Goal: Browse casually

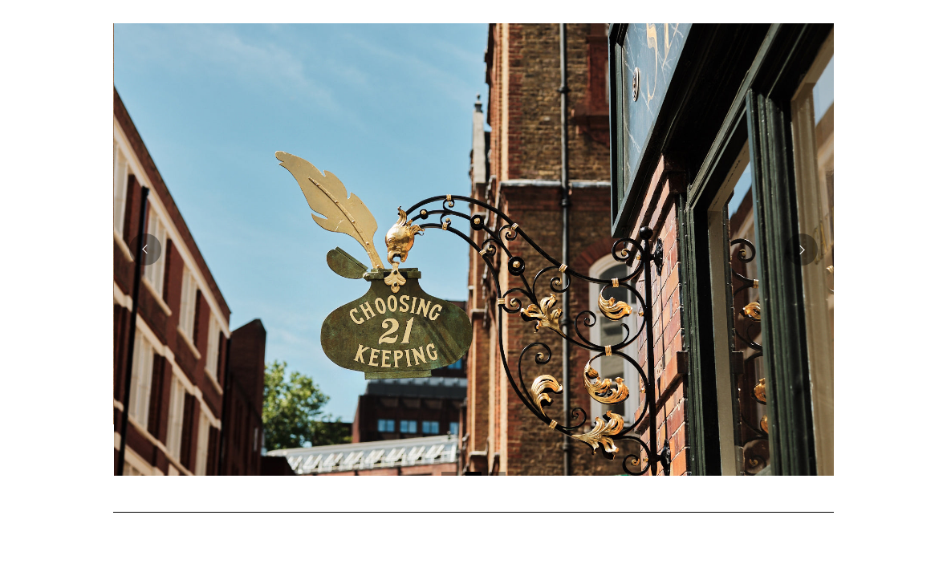
scroll to position [320, 0]
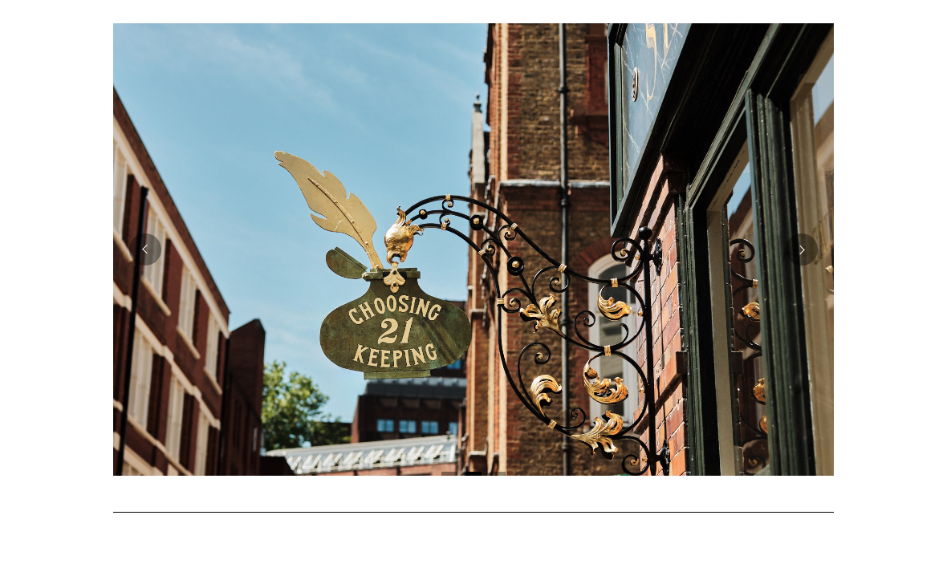
click at [144, 256] on button "Previous" at bounding box center [145, 250] width 32 height 32
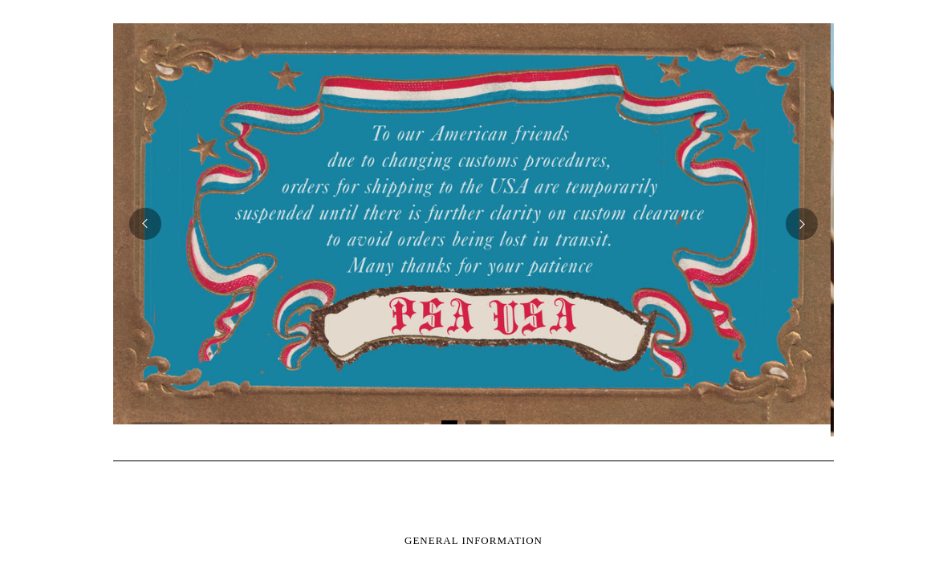
scroll to position [0, 0]
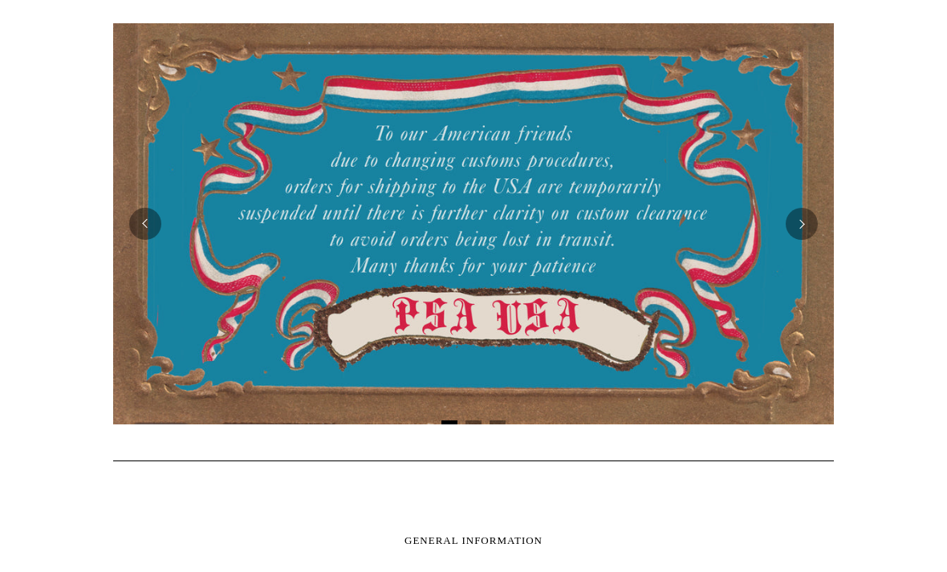
click at [812, 219] on button "Next" at bounding box center [802, 224] width 32 height 32
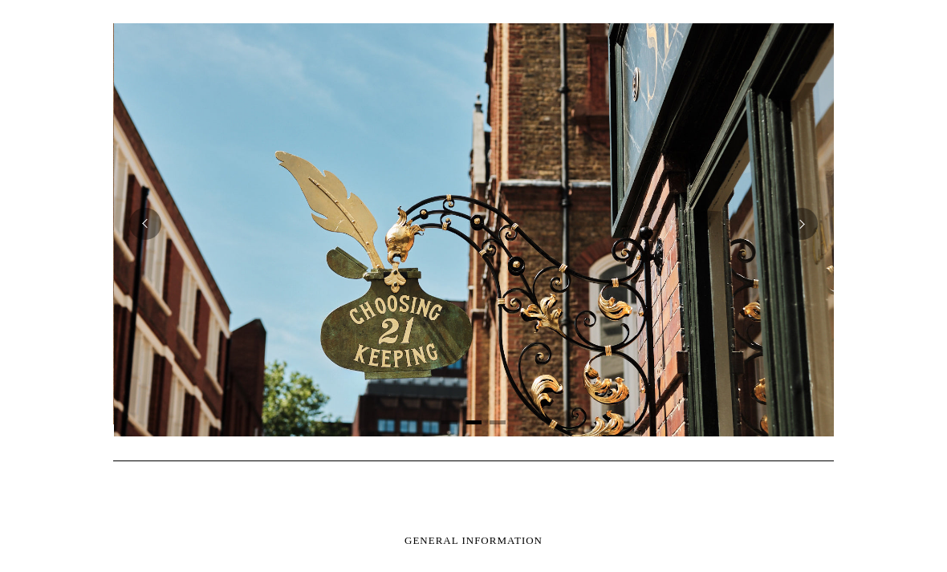
scroll to position [0, 721]
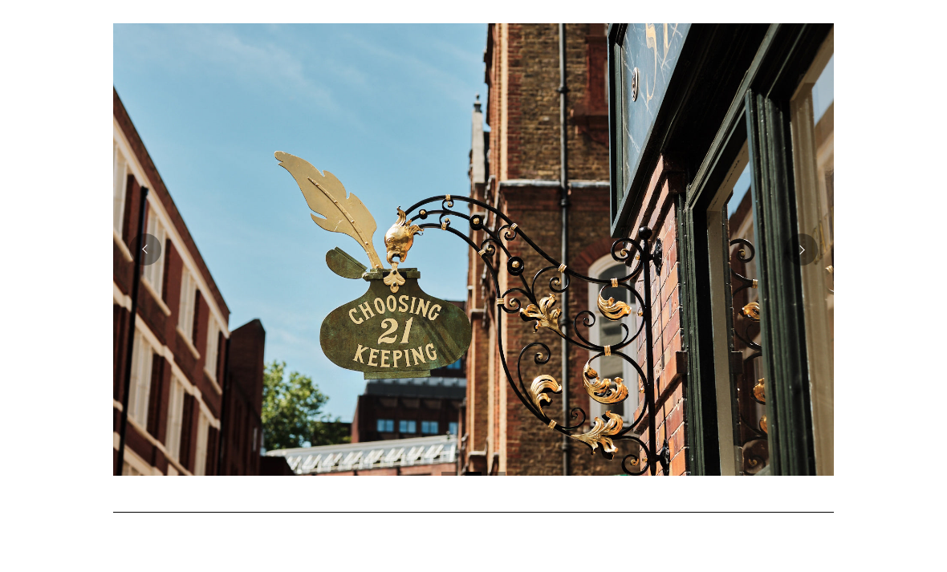
click at [801, 232] on img at bounding box center [473, 249] width 721 height 453
click at [801, 248] on button "Next" at bounding box center [802, 250] width 32 height 32
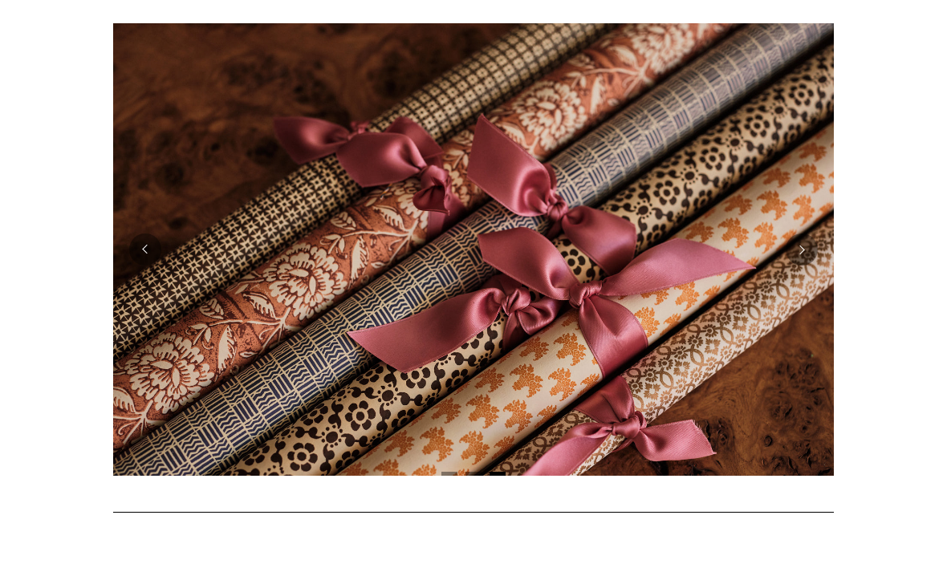
click at [803, 262] on button "Next" at bounding box center [802, 250] width 32 height 32
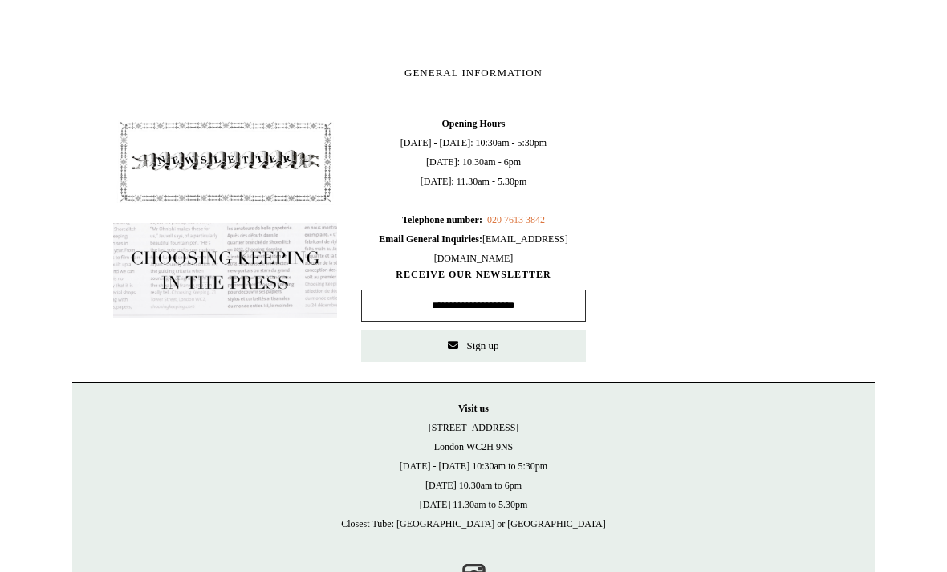
scroll to position [838, 0]
click at [471, 571] on link "Instagram" at bounding box center [473, 576] width 35 height 35
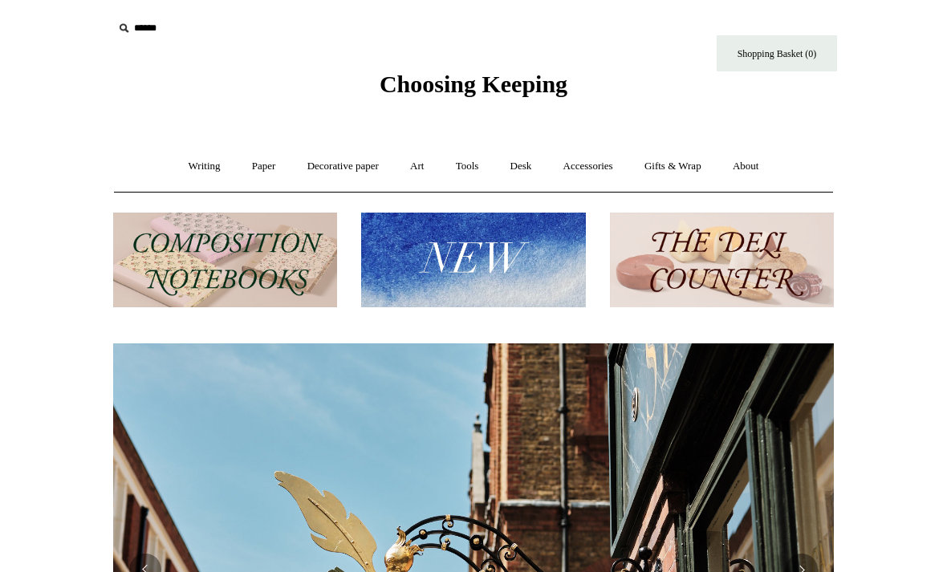
scroll to position [0, 0]
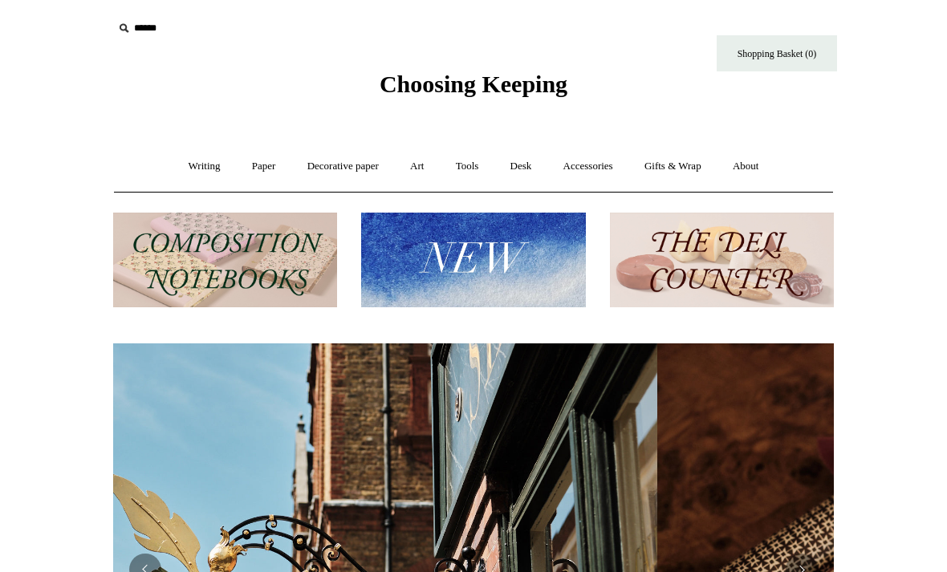
click at [519, 266] on img at bounding box center [473, 261] width 224 height 96
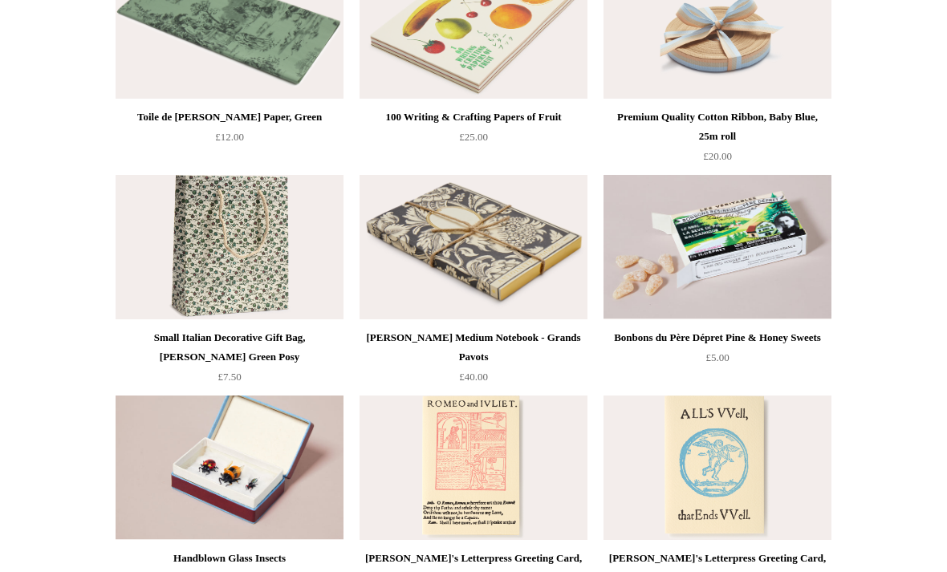
scroll to position [2634, 0]
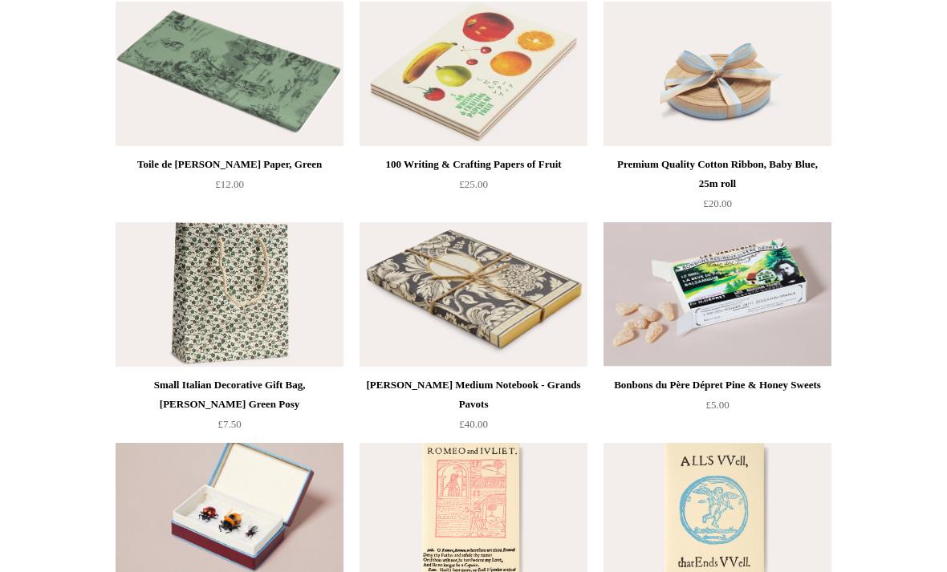
click at [524, 122] on img at bounding box center [474, 74] width 228 height 144
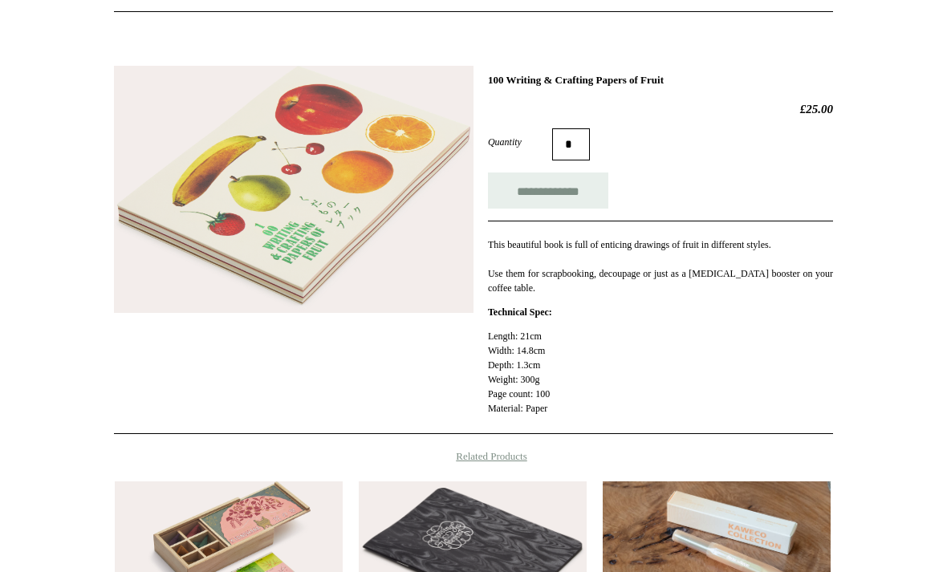
scroll to position [6, 0]
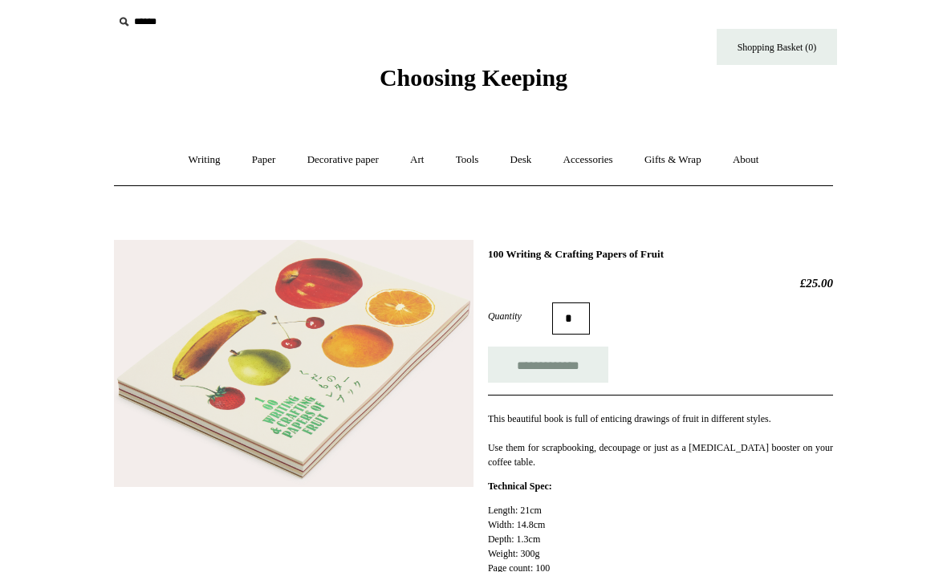
click at [527, 161] on link "Desk +" at bounding box center [521, 160] width 51 height 43
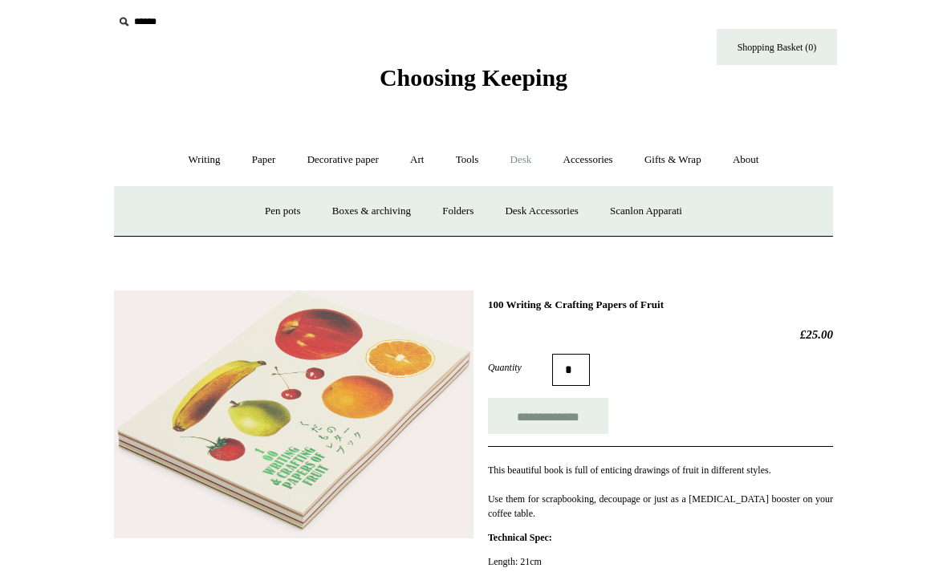
click at [617, 153] on link "Accessories +" at bounding box center [588, 160] width 79 height 43
click at [457, 219] on link "Light mills" at bounding box center [458, 211] width 75 height 43
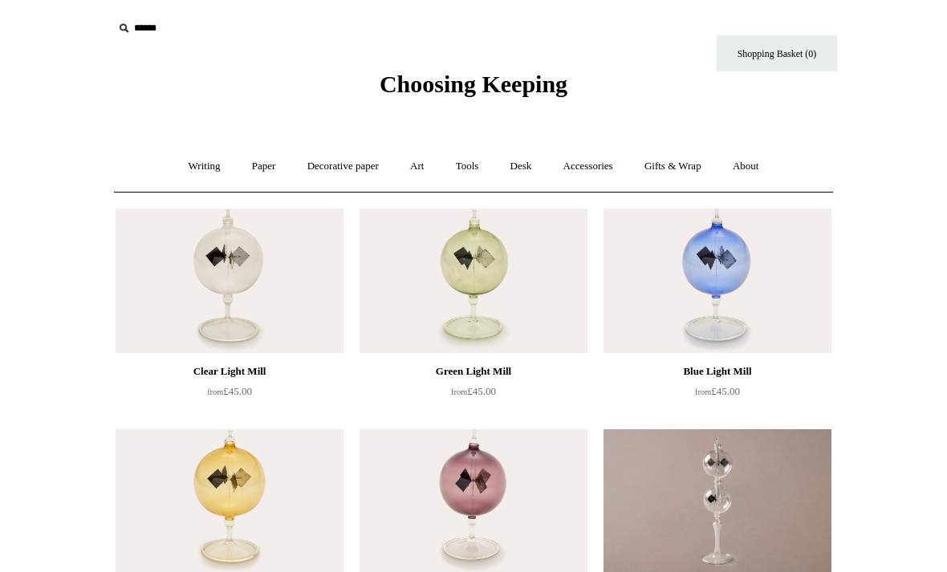
click at [873, 431] on ul "Clear Light Mill from £45.00 from" at bounding box center [492, 421] width 766 height 441
click at [912, 181] on html "Menu Choosing Keeping * Shipping Information Shopping Basket (0) * ⤺ + +" at bounding box center [473, 454] width 947 height 909
click at [926, 132] on html "Menu Choosing Keeping * Shipping Information Shopping Basket (0) * ⤺ + +" at bounding box center [473, 454] width 947 height 909
click at [612, 166] on link "Accessories +" at bounding box center [588, 166] width 79 height 43
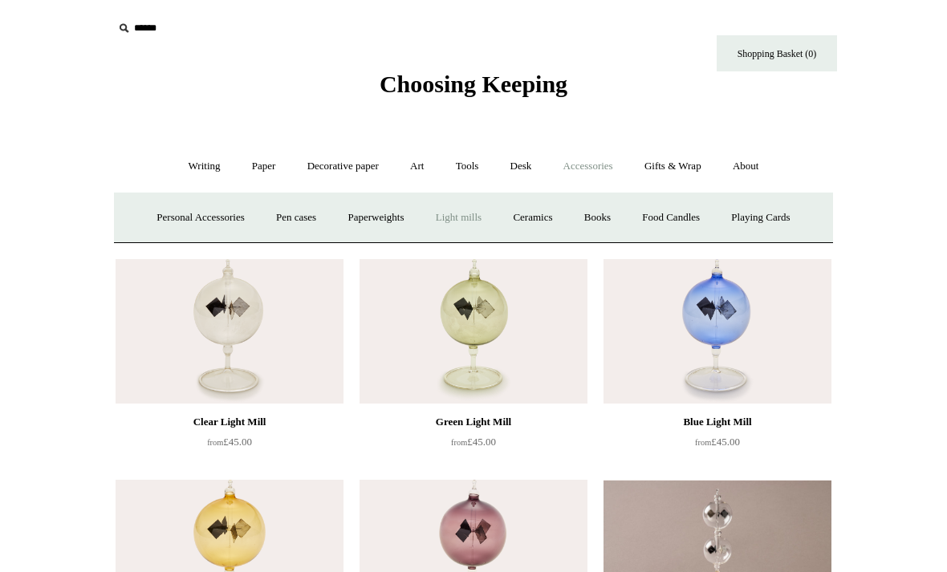
click at [662, 214] on link "Food Candles" at bounding box center [671, 218] width 87 height 43
click at [540, 218] on link "Ceramics +" at bounding box center [532, 218] width 68 height 43
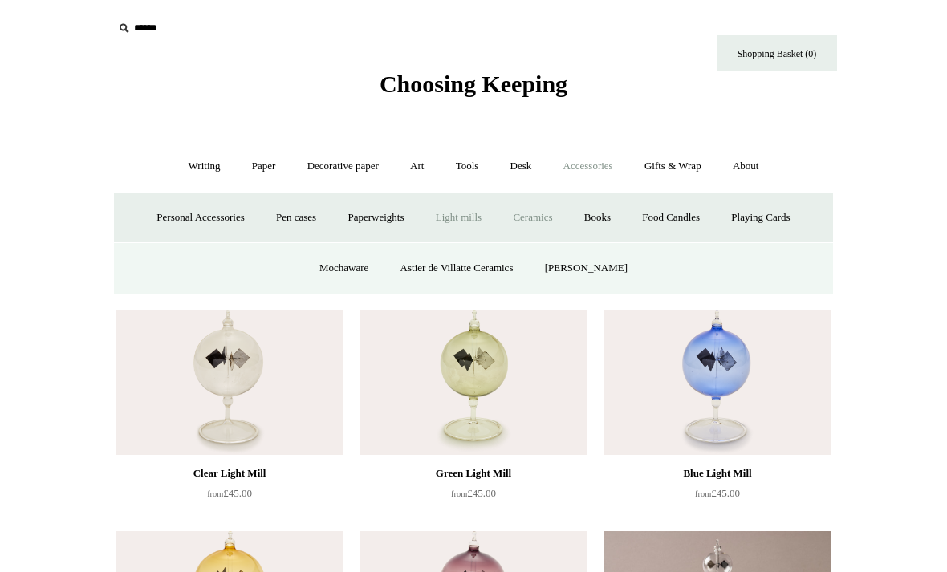
click at [189, 222] on link "Personal Accessories +" at bounding box center [200, 218] width 116 height 43
click at [423, 274] on link "Faux Food Keyrings" at bounding box center [401, 268] width 115 height 43
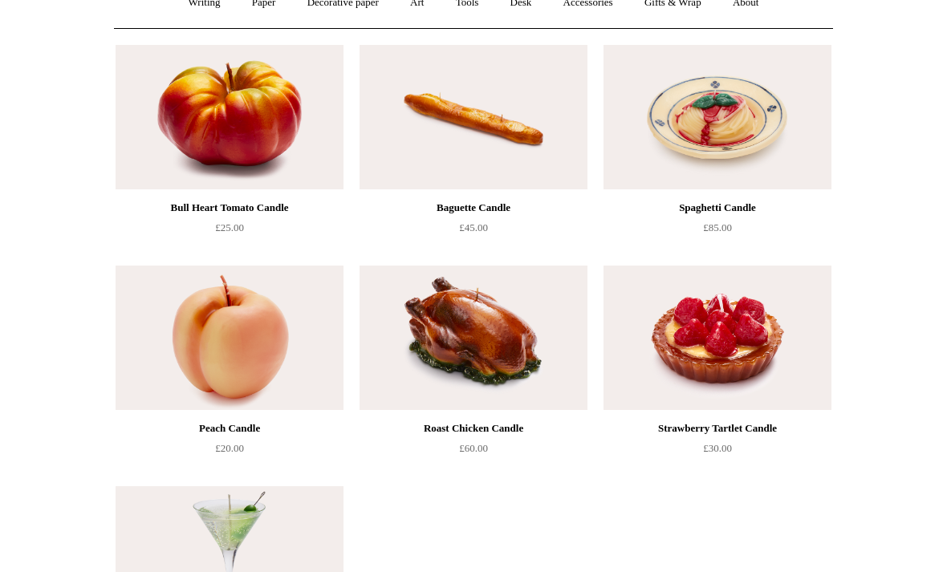
scroll to position [163, 0]
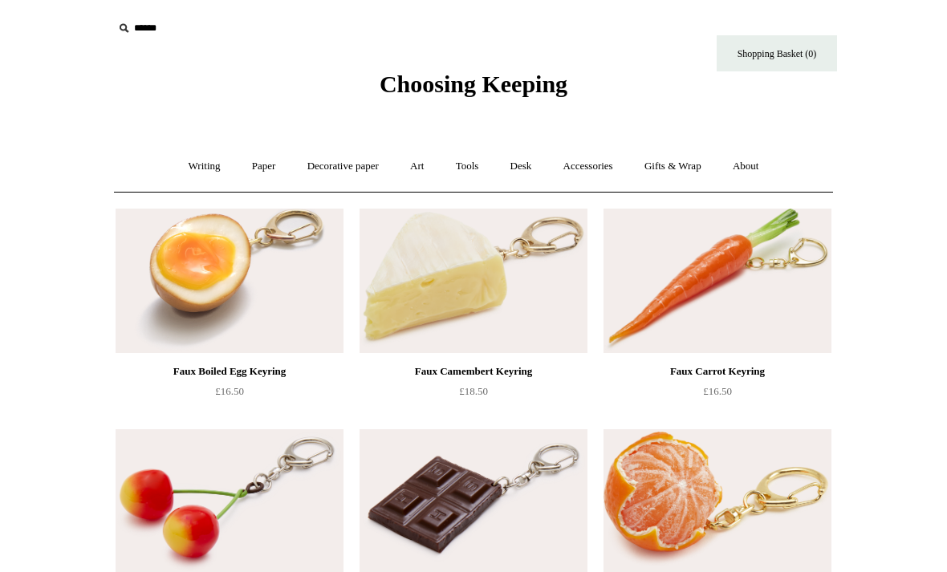
click at [418, 165] on link "Art +" at bounding box center [417, 166] width 43 height 43
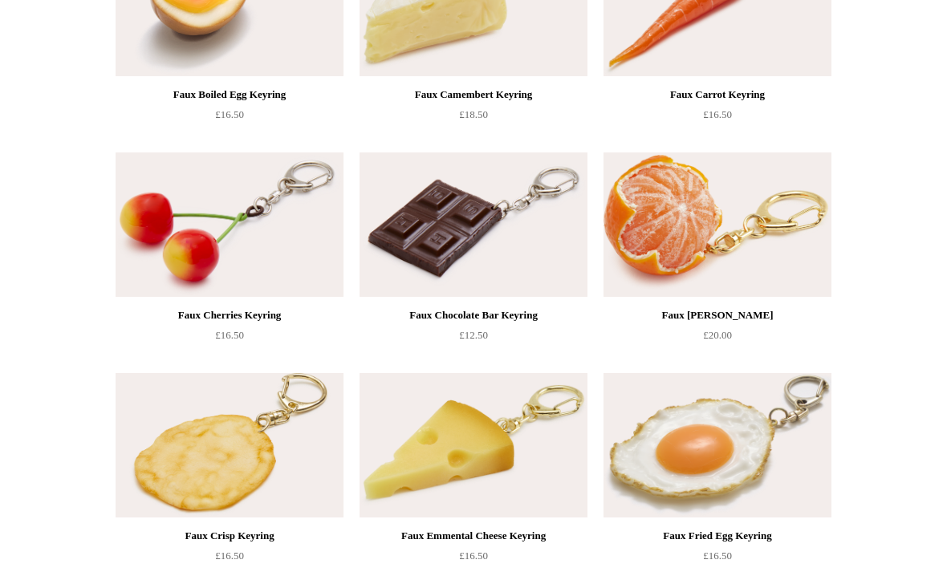
scroll to position [351, 0]
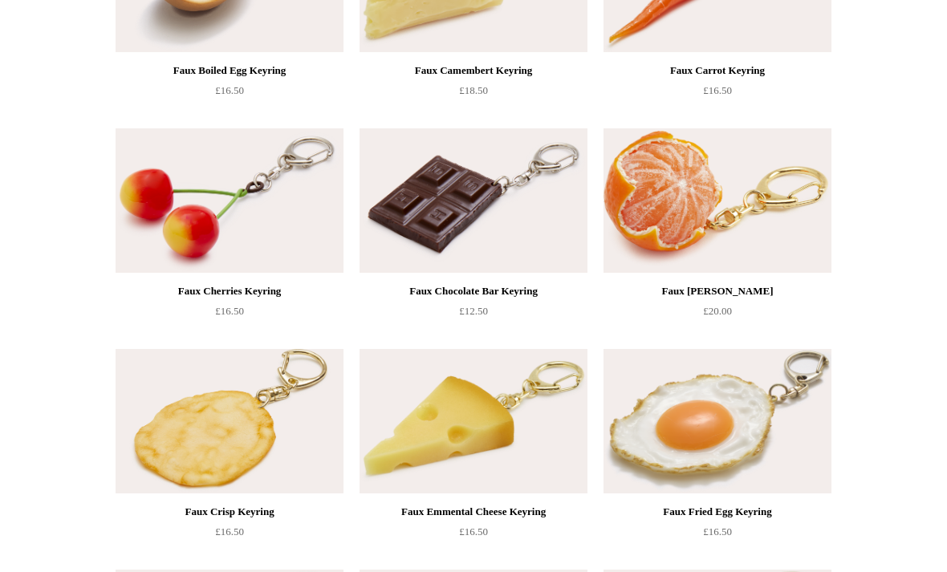
click at [911, 132] on html "Menu Choosing Keeping * Shipping Information Shopping Basket (0) * ⤺ + +" at bounding box center [473, 570] width 947 height 1843
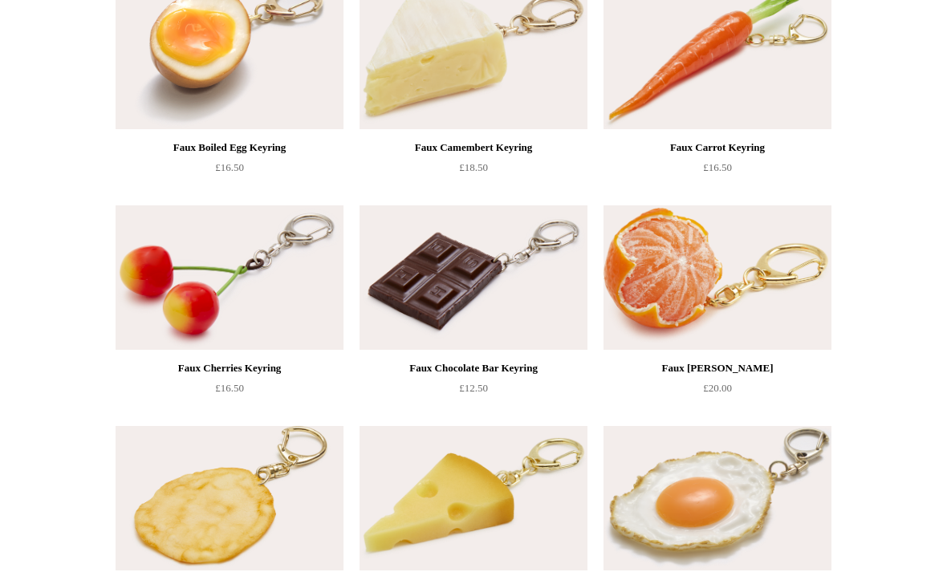
scroll to position [0, 0]
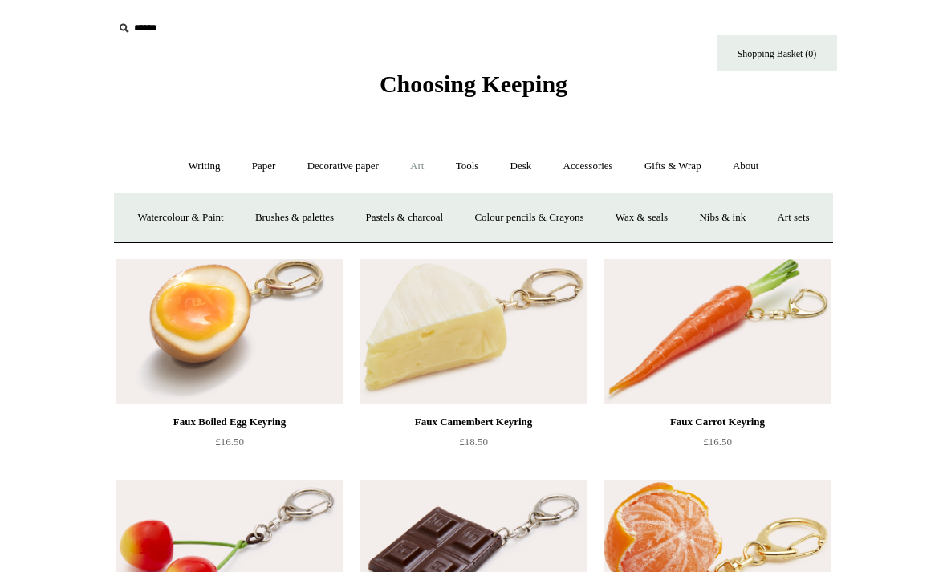
click at [234, 229] on link "Watercolour & Paint" at bounding box center [180, 218] width 115 height 43
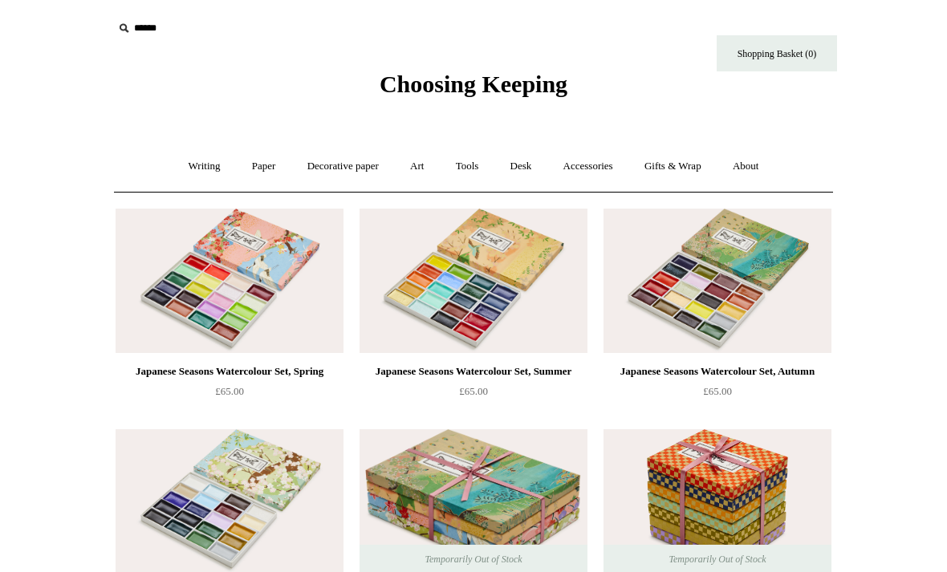
click at [409, 177] on link "Art +" at bounding box center [417, 166] width 43 height 43
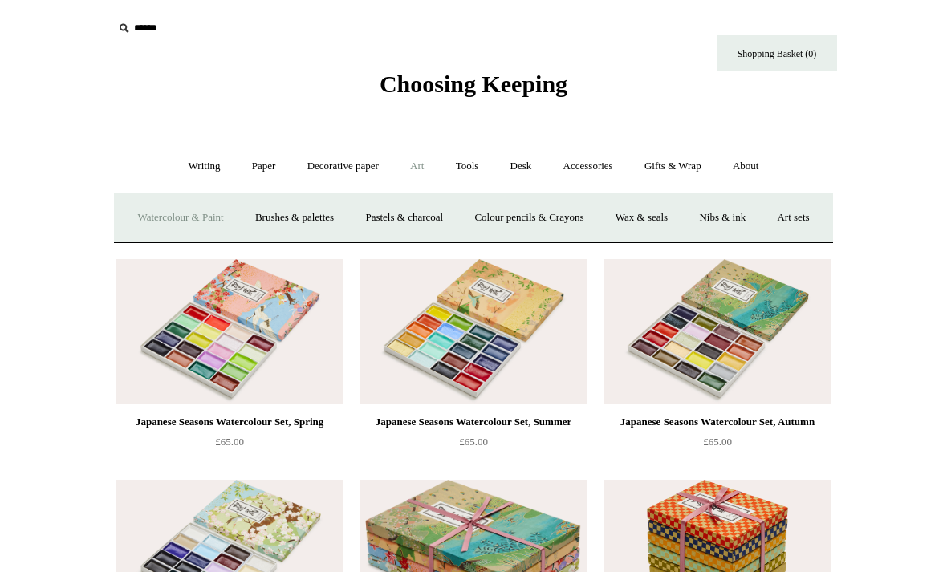
click at [335, 229] on link "Brushes & palettes" at bounding box center [295, 218] width 108 height 43
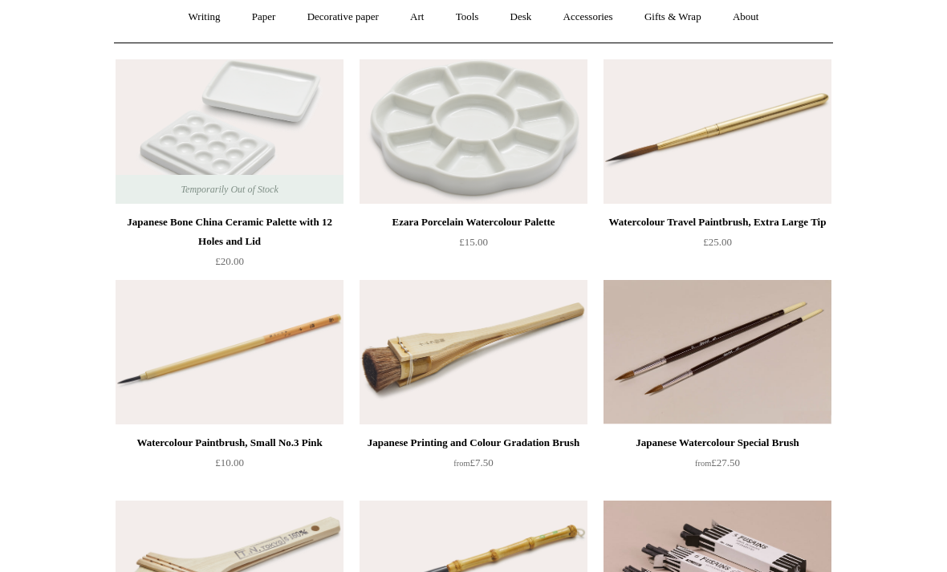
scroll to position [153, 0]
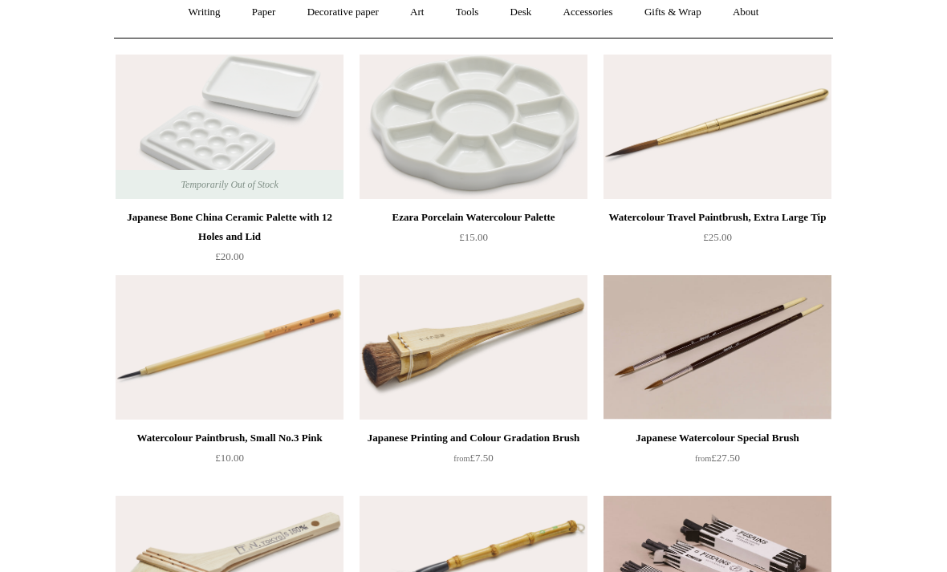
click at [779, 192] on img at bounding box center [718, 127] width 228 height 144
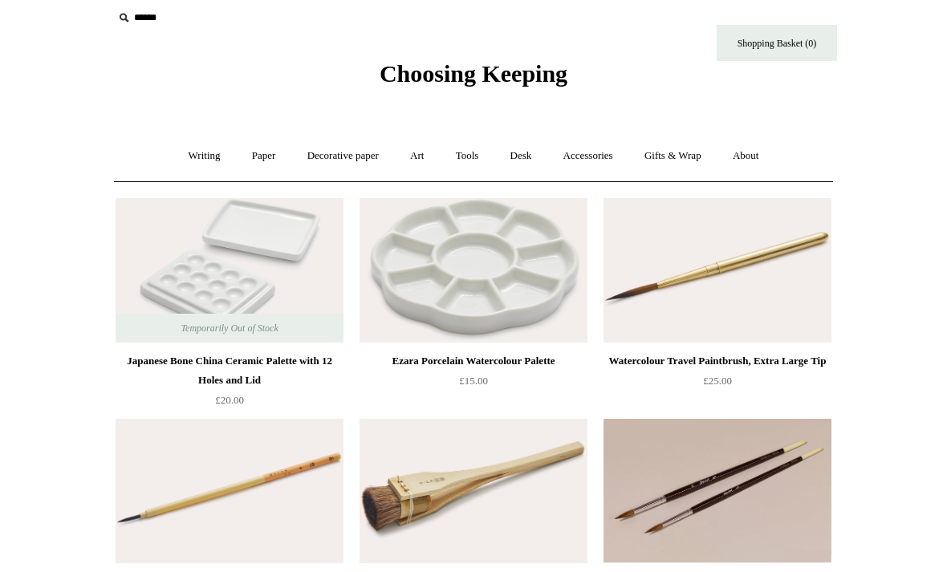
scroll to position [0, 0]
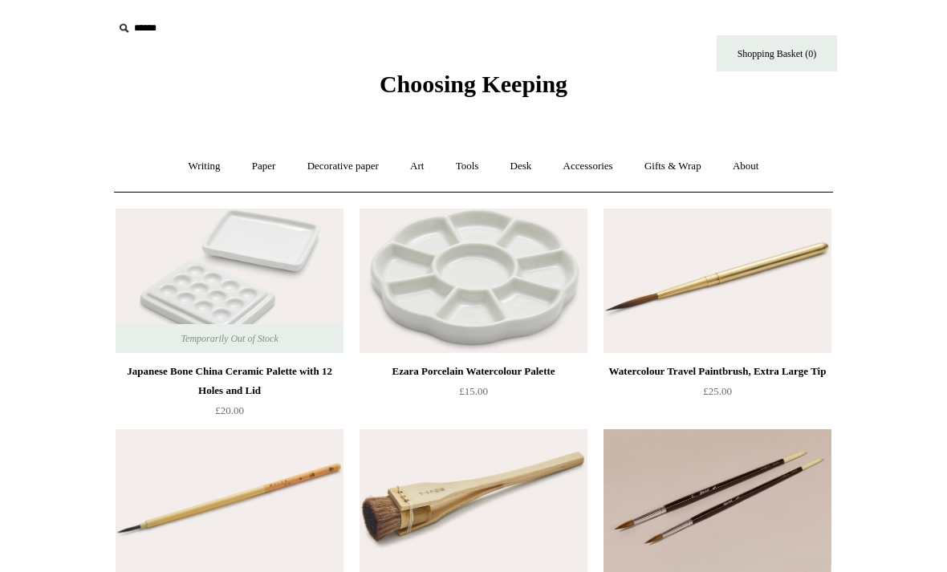
click at [432, 171] on link "Art +" at bounding box center [417, 166] width 43 height 43
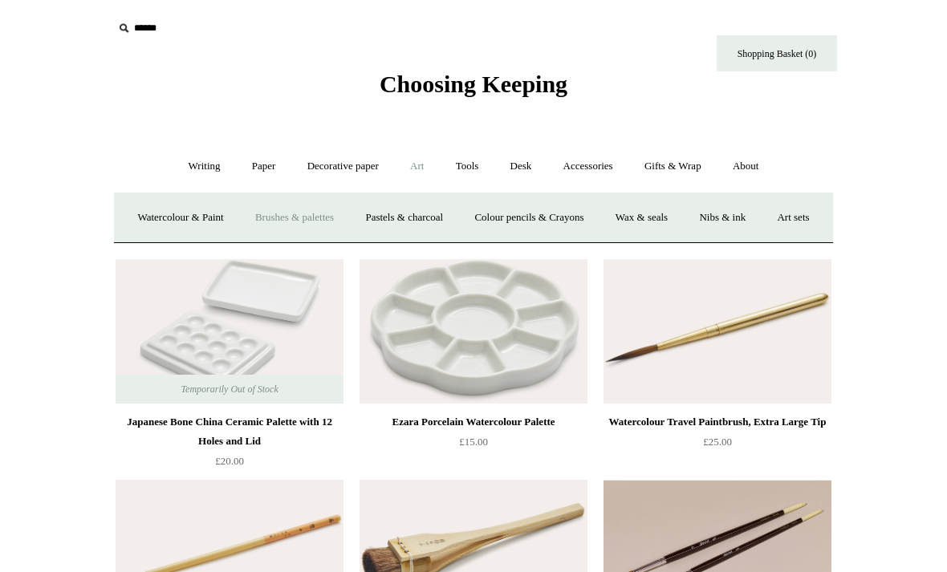
click at [436, 218] on link "Pastels & charcoal" at bounding box center [404, 218] width 107 height 43
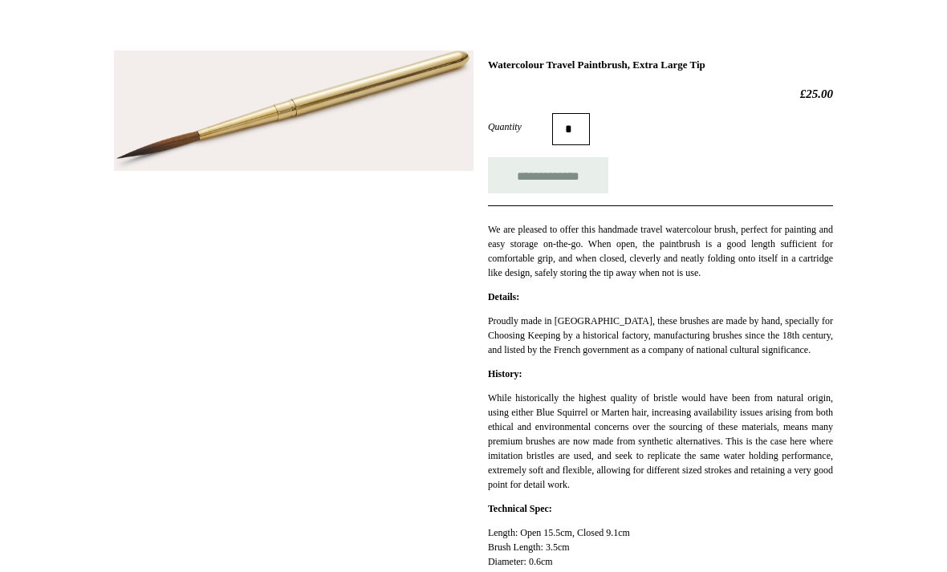
scroll to position [197, 0]
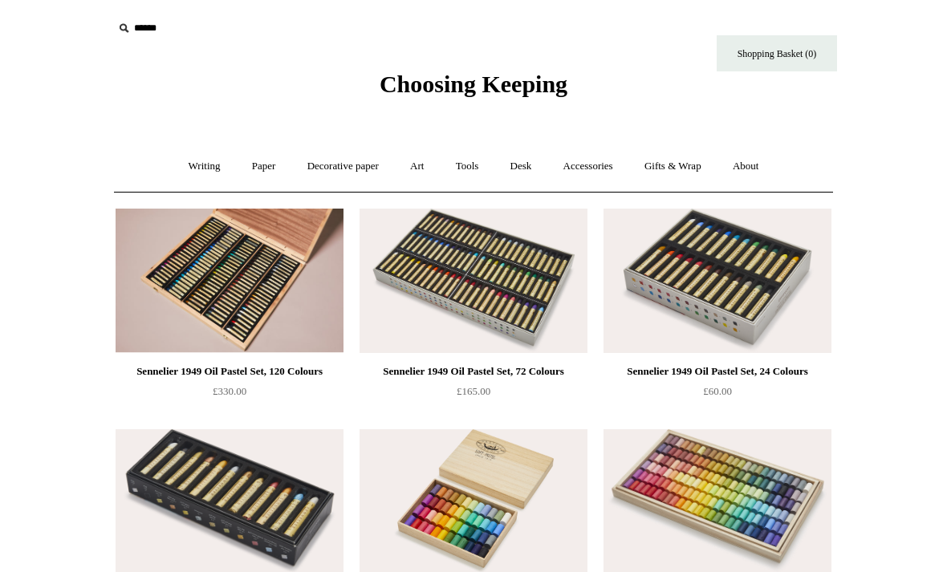
click at [421, 169] on link "Art +" at bounding box center [417, 166] width 43 height 43
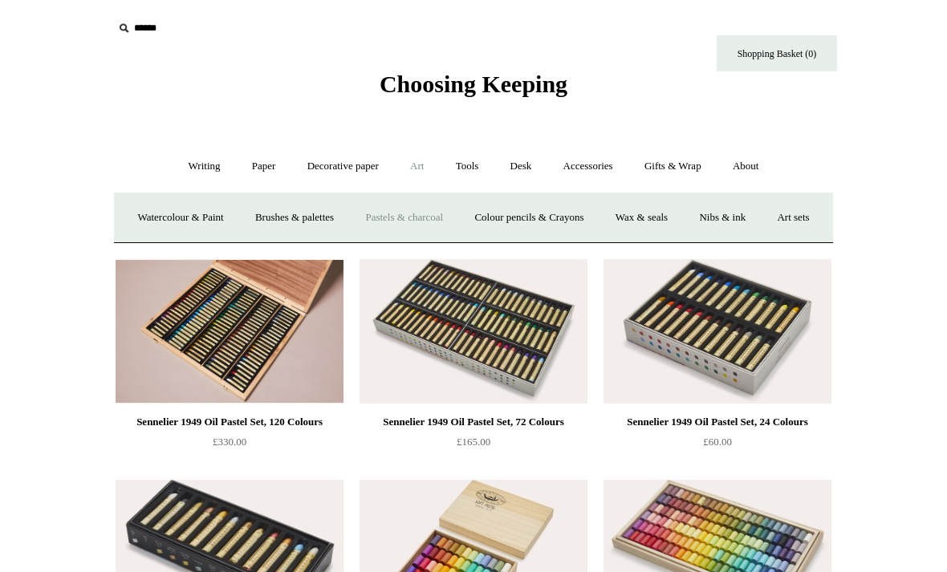
click at [549, 230] on link "Colour pencils & Crayons" at bounding box center [529, 218] width 138 height 43
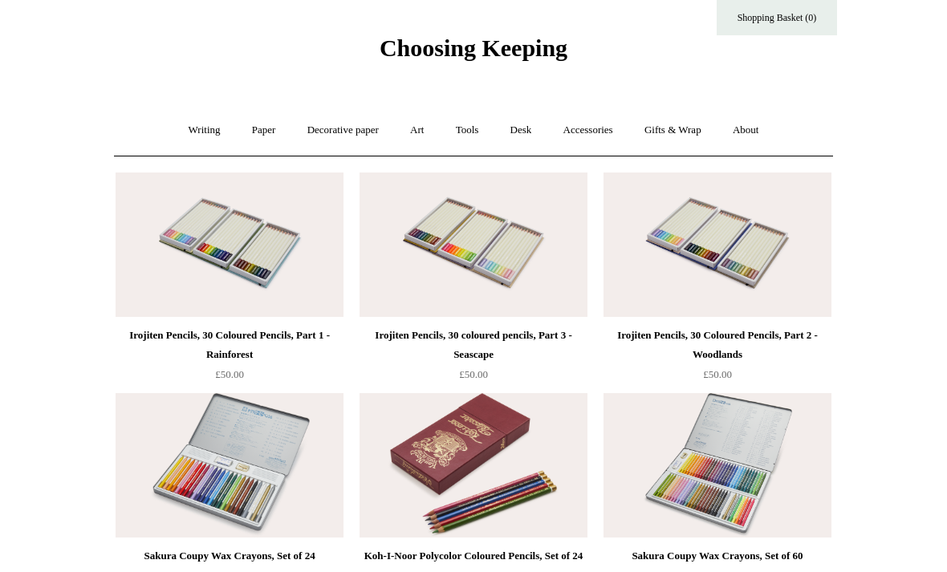
scroll to position [37, 0]
click at [598, 127] on link "Accessories +" at bounding box center [588, 129] width 79 height 43
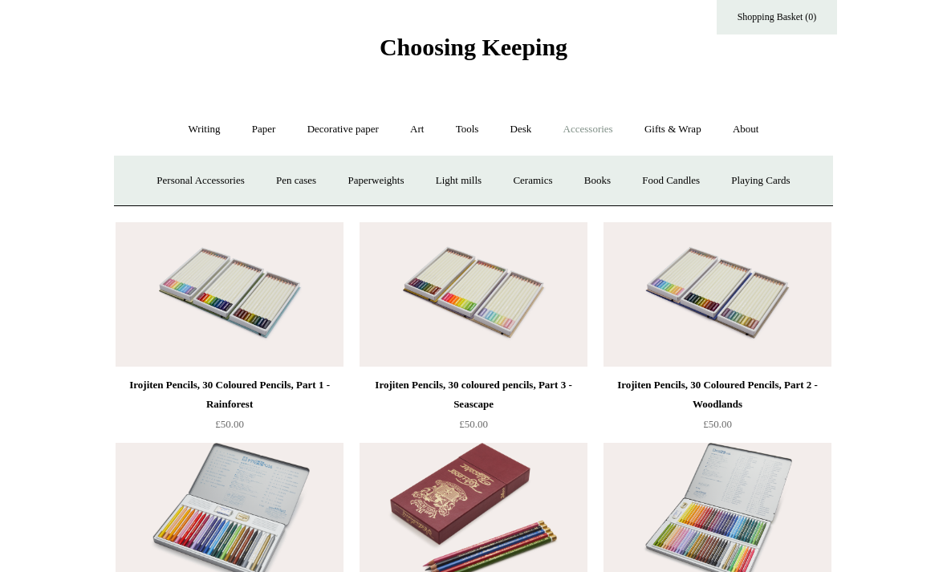
click at [417, 140] on link "Art +" at bounding box center [417, 129] width 43 height 43
click at [677, 193] on link "Wax & seals" at bounding box center [641, 181] width 81 height 43
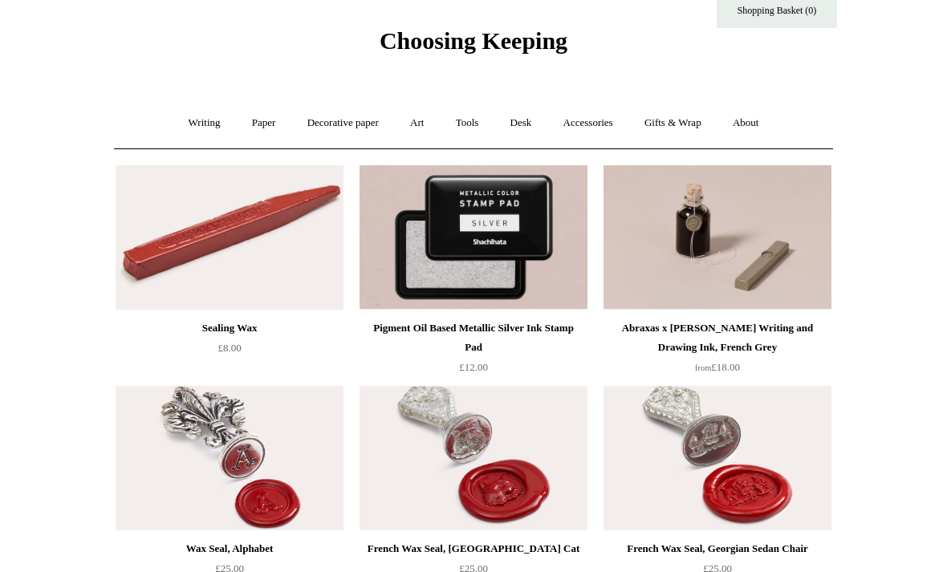
scroll to position [44, 0]
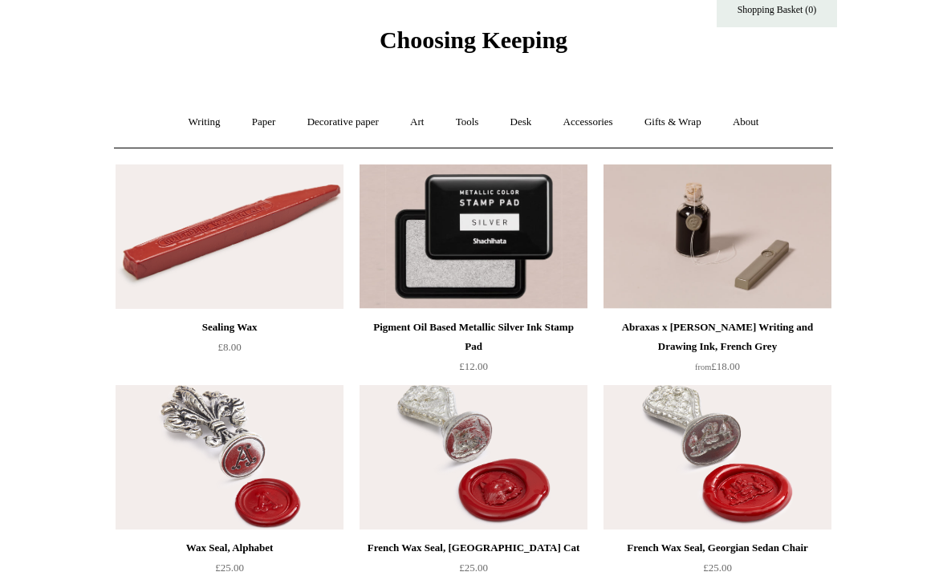
click at [425, 135] on link "Art +" at bounding box center [417, 122] width 43 height 43
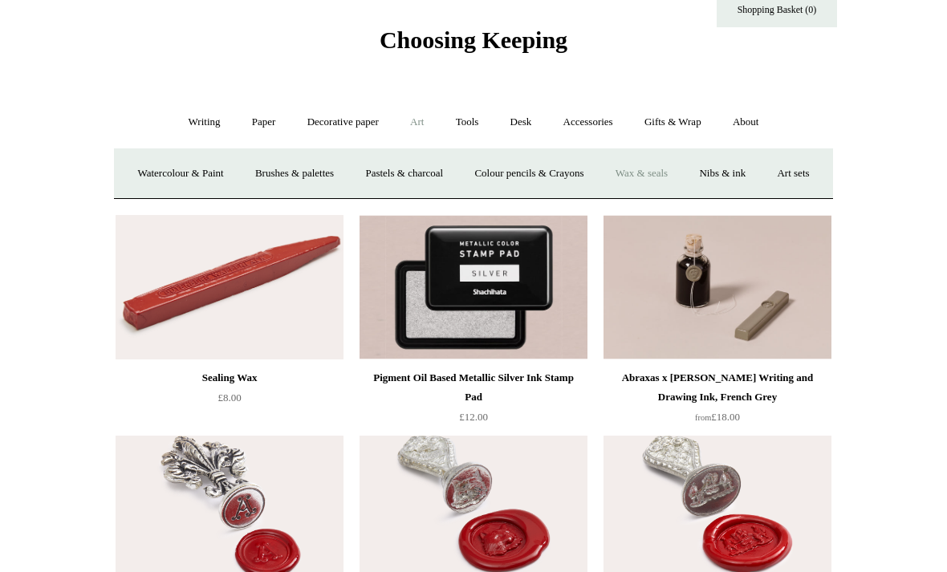
click at [760, 173] on link "Nibs & ink" at bounding box center [722, 173] width 75 height 43
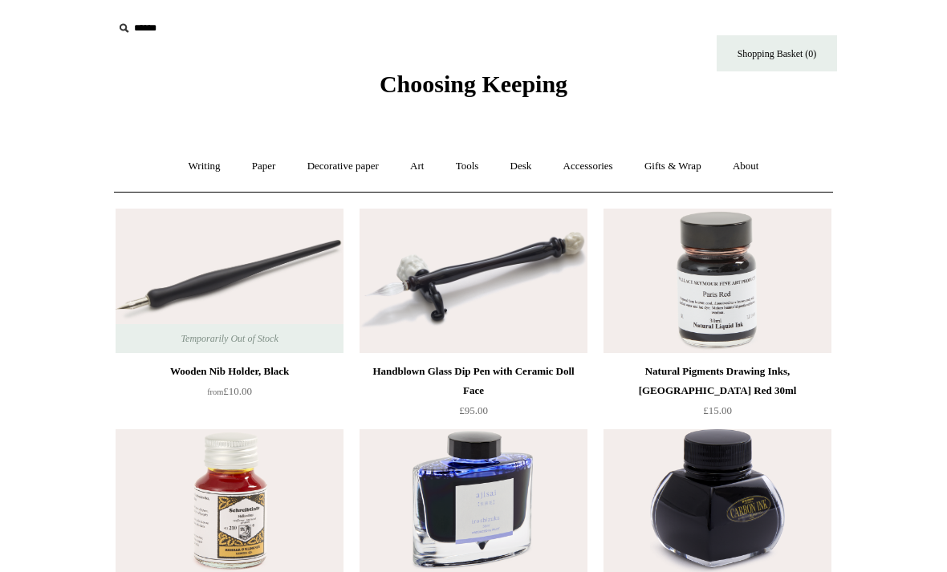
click at [421, 170] on link "Art +" at bounding box center [417, 166] width 43 height 43
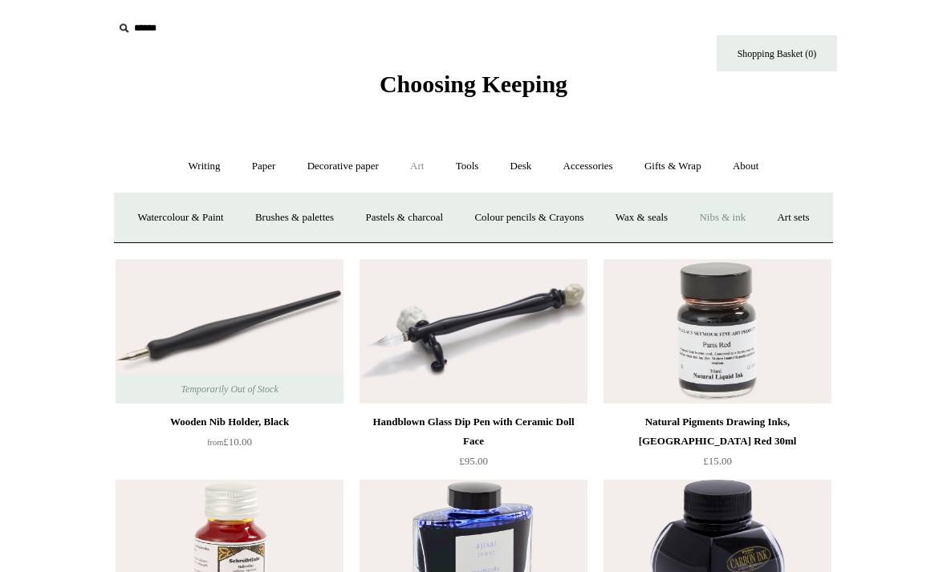
click at [762, 239] on link "Art sets" at bounding box center [792, 218] width 61 height 43
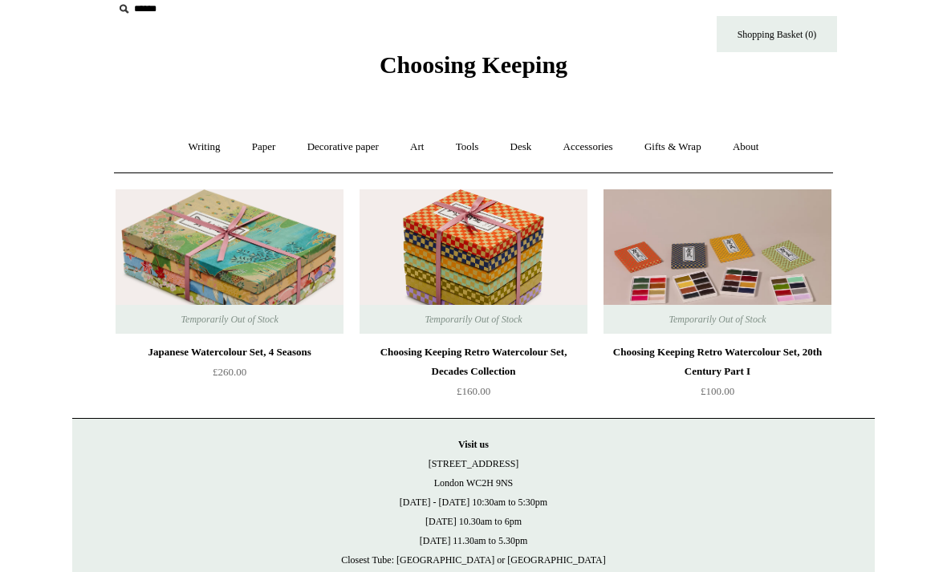
scroll to position [19, 0]
click at [589, 143] on link "Accessories +" at bounding box center [588, 147] width 79 height 43
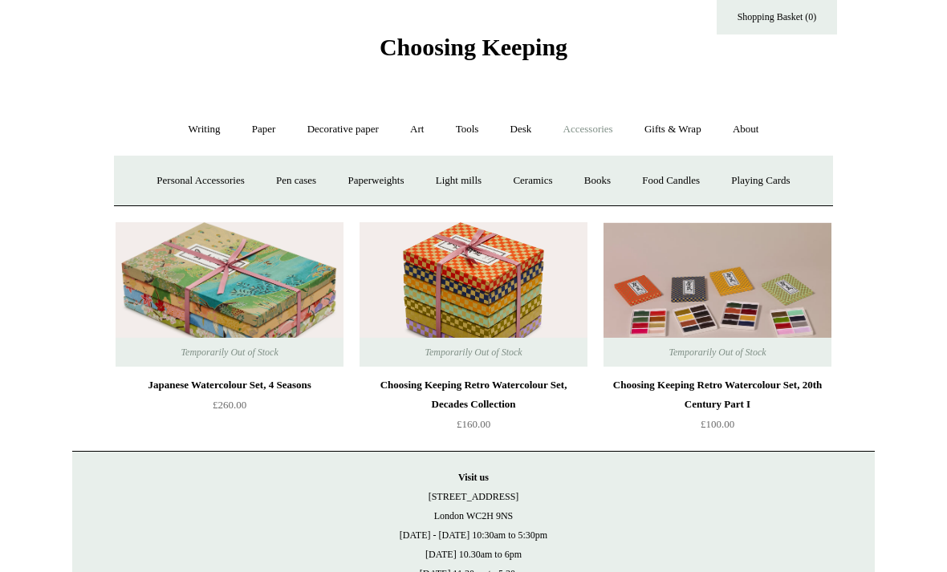
scroll to position [0, 0]
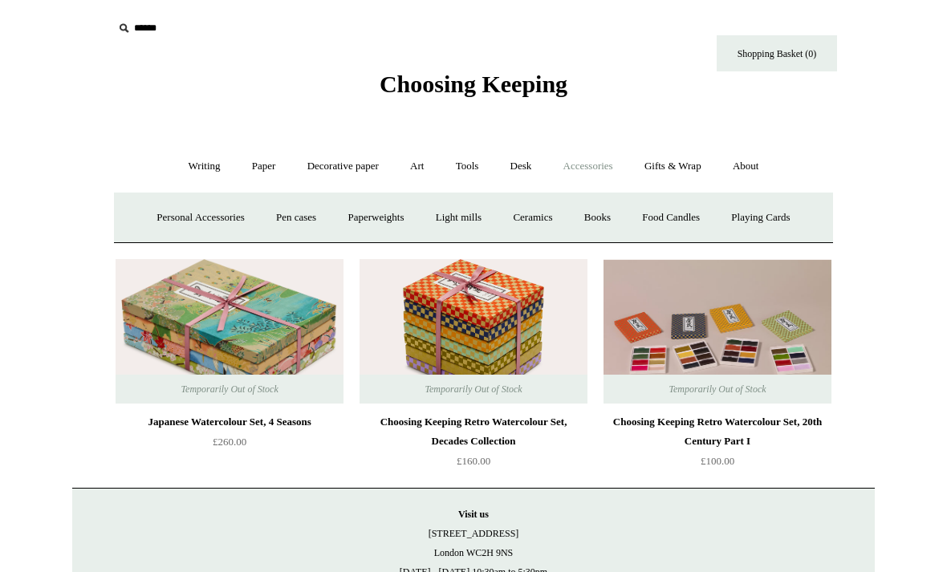
click at [567, 89] on span "Choosing Keeping" at bounding box center [474, 84] width 188 height 26
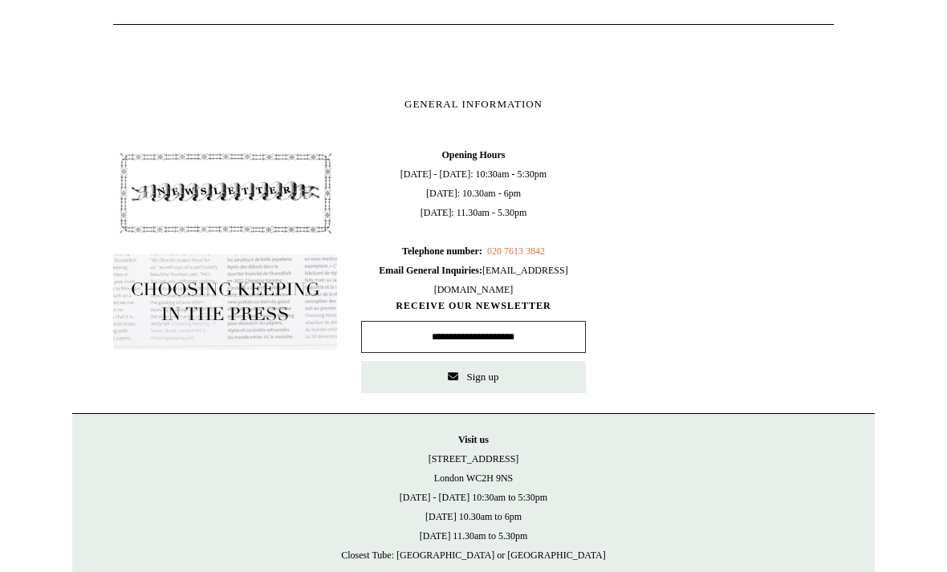
scroll to position [798, 0]
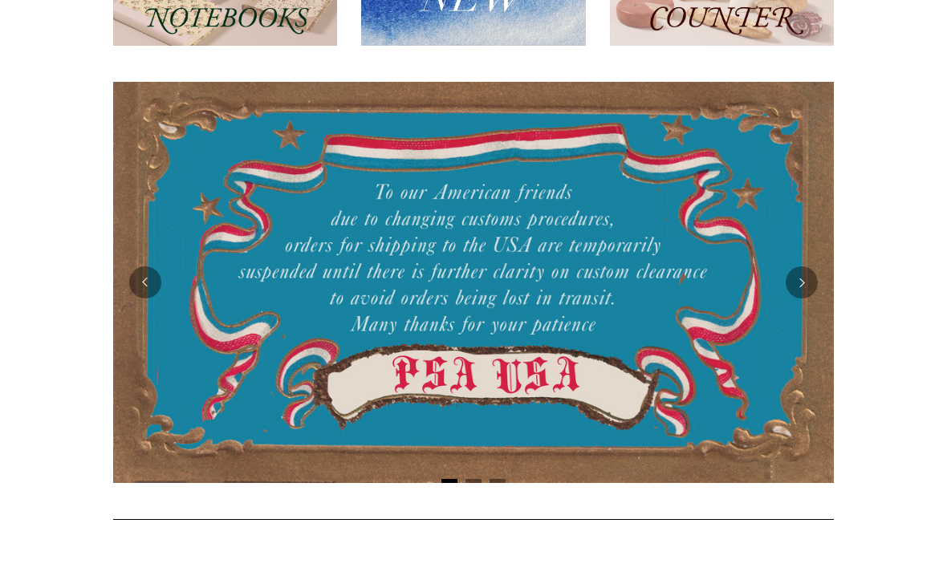
click at [801, 294] on button "Next" at bounding box center [802, 283] width 32 height 32
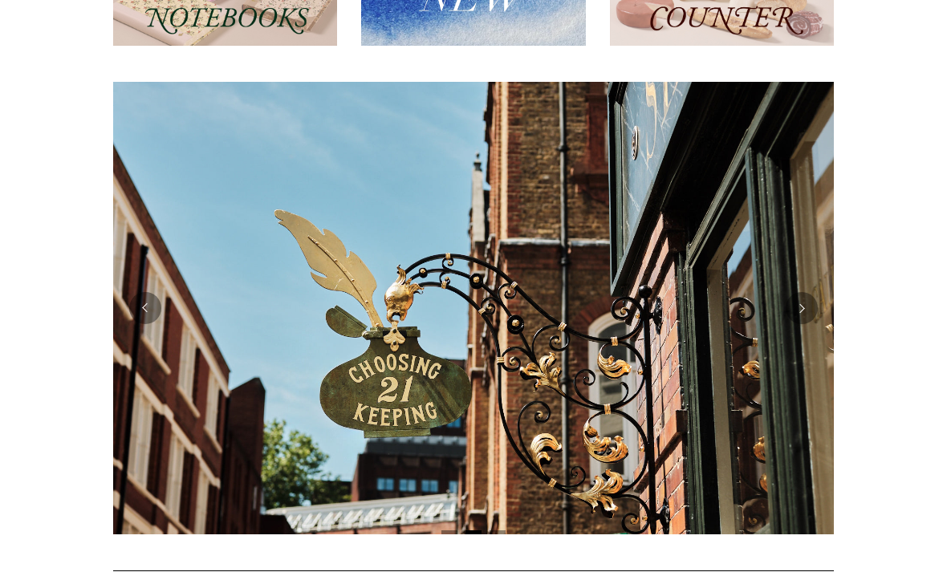
click at [807, 296] on button "Next" at bounding box center [802, 308] width 32 height 32
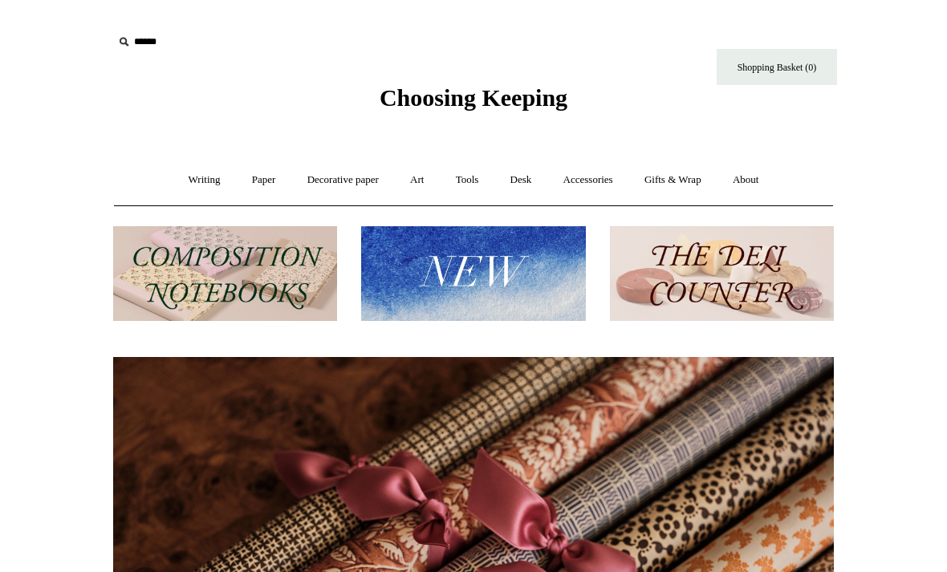
scroll to position [0, 1441]
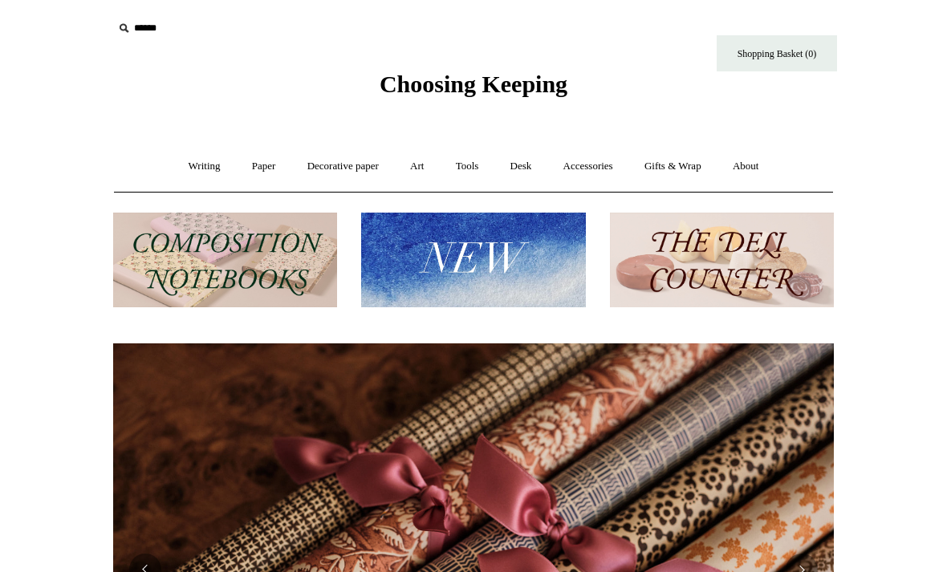
click at [779, 254] on img at bounding box center [722, 261] width 224 height 96
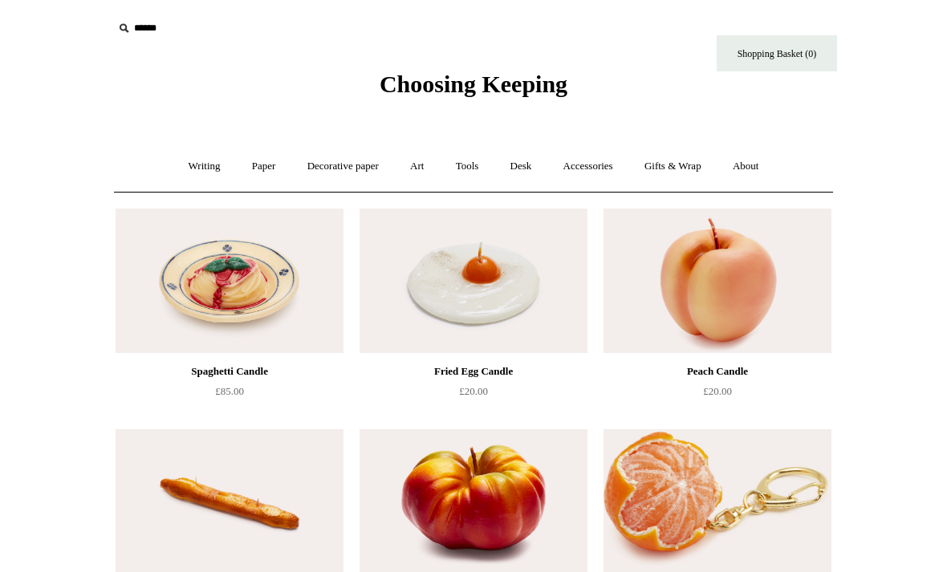
click at [203, 165] on link "Writing +" at bounding box center [204, 166] width 61 height 43
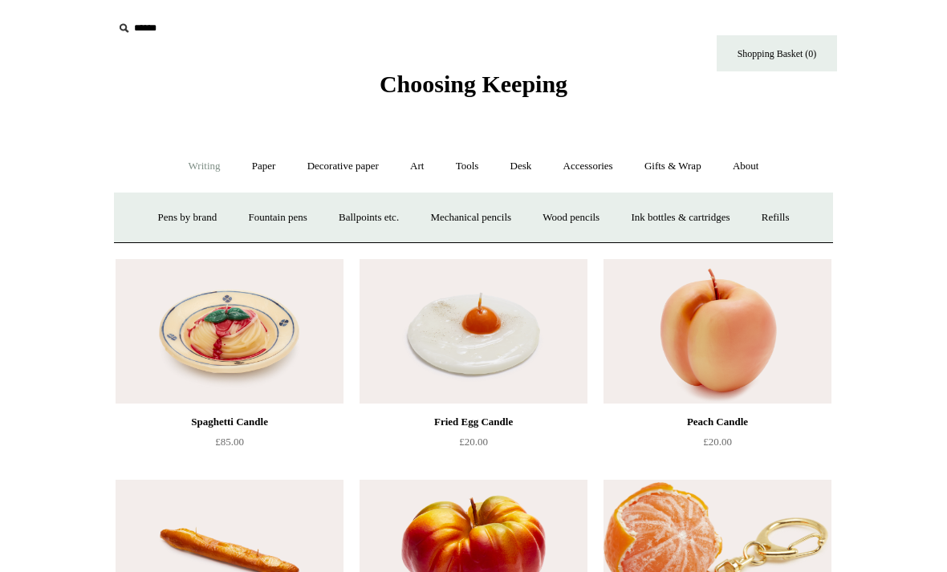
click at [253, 168] on link "Paper +" at bounding box center [264, 166] width 53 height 43
click at [361, 168] on link "Decorative paper +" at bounding box center [343, 166] width 100 height 43
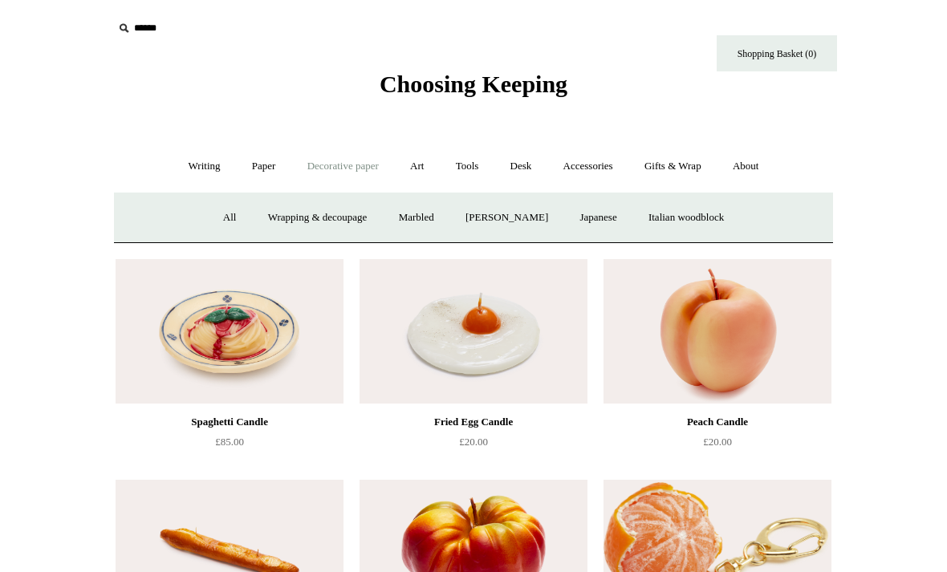
click at [594, 225] on link "Japanese" at bounding box center [598, 218] width 66 height 43
click at [611, 215] on link "Japanese" at bounding box center [598, 218] width 66 height 43
click at [727, 213] on link "Italian woodblock" at bounding box center [686, 218] width 104 height 43
click at [414, 220] on link "Marbled" at bounding box center [416, 218] width 64 height 43
click at [530, 219] on link "[PERSON_NAME]" at bounding box center [507, 218] width 112 height 43
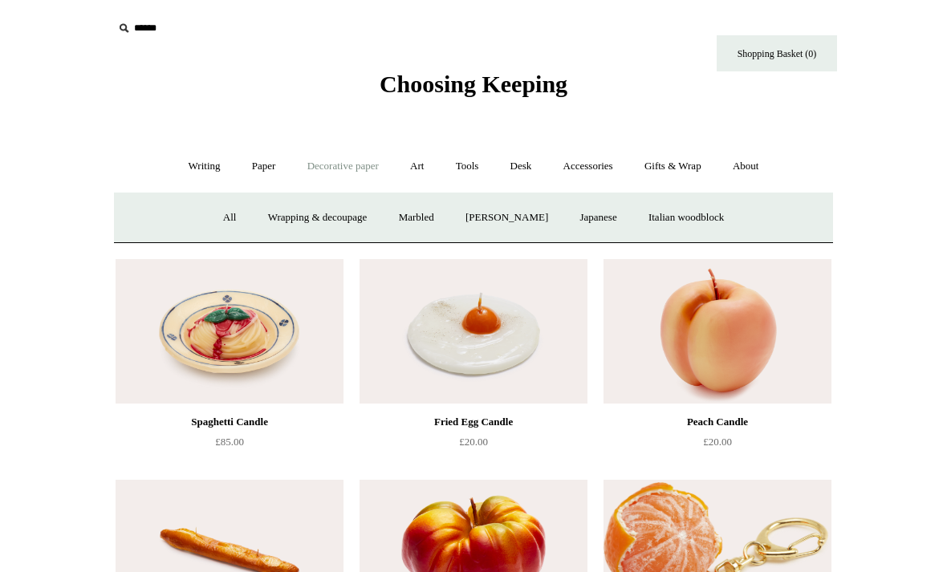
click at [317, 214] on link "Wrapping & decoupage" at bounding box center [318, 218] width 128 height 43
click at [209, 227] on link "All" at bounding box center [230, 218] width 43 height 43
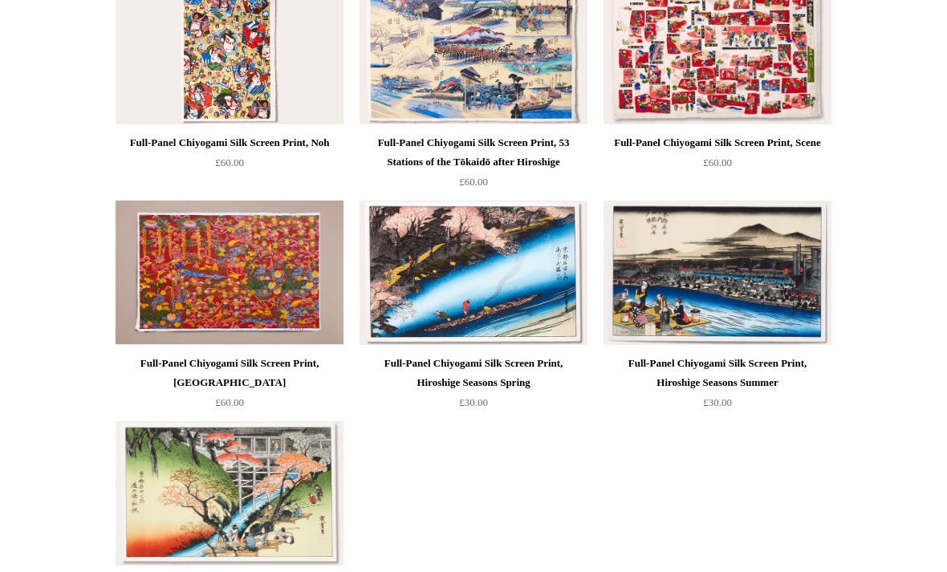
scroll to position [893, 0]
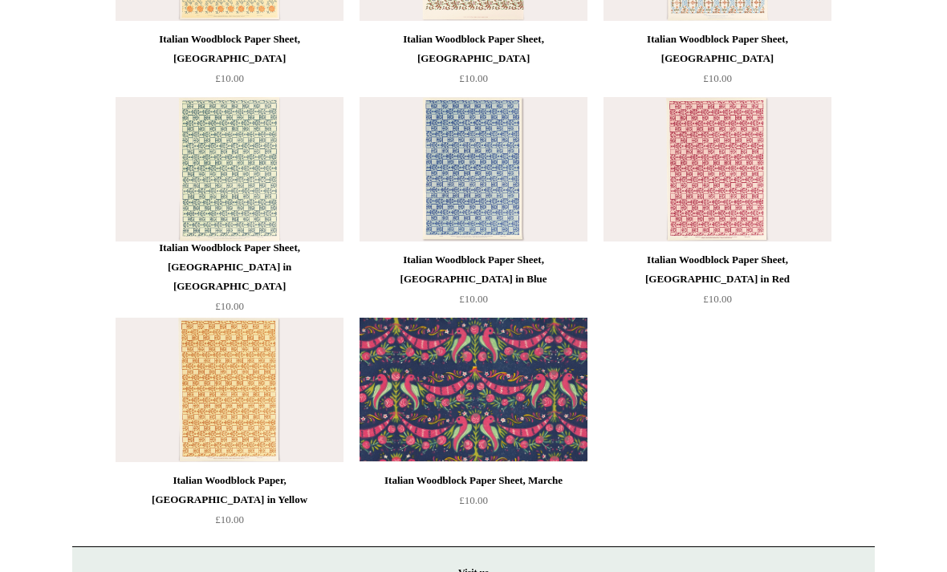
scroll to position [359, 0]
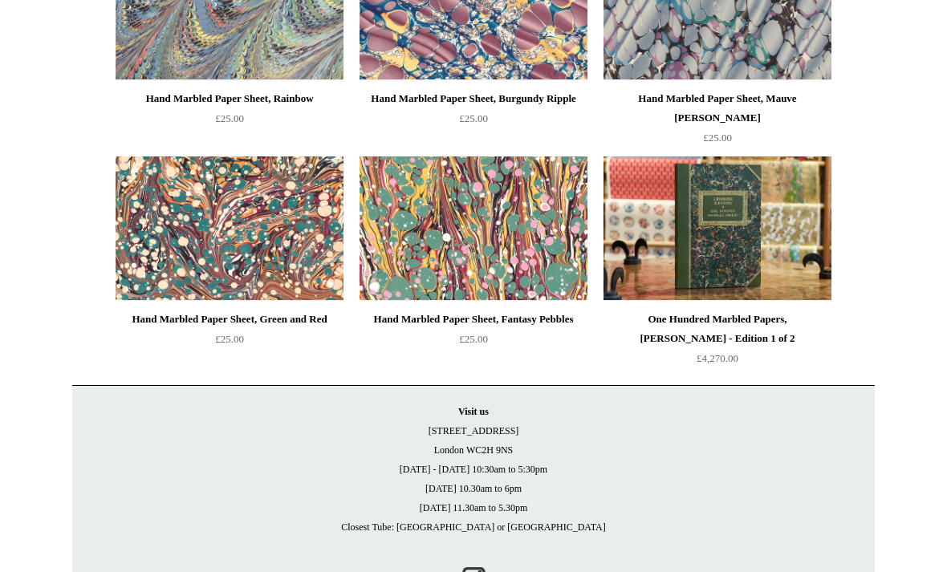
scroll to position [285, 0]
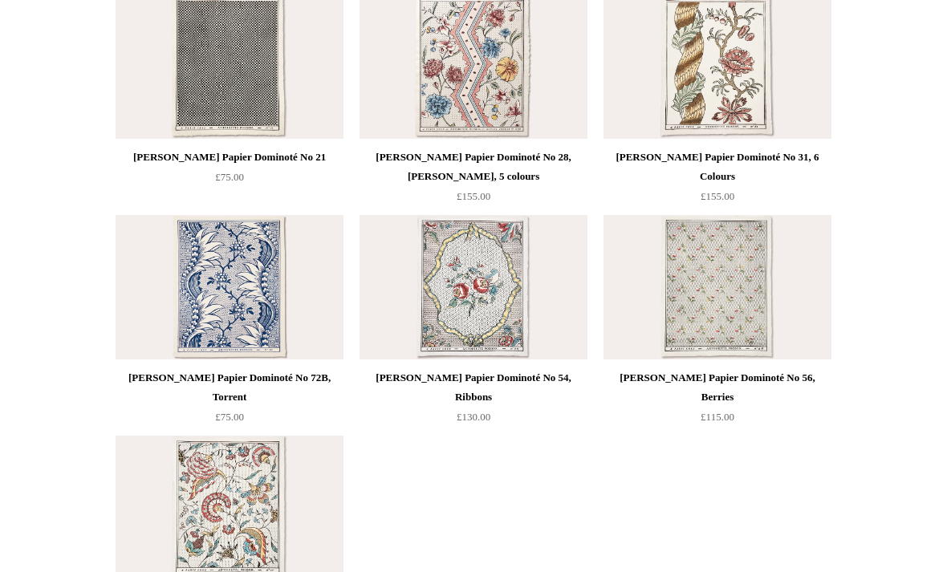
scroll to position [878, 0]
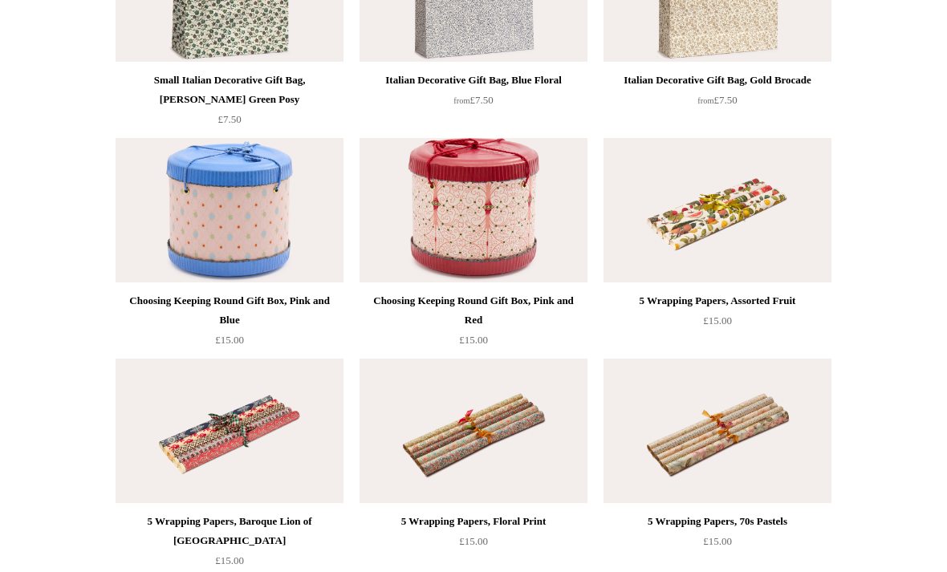
scroll to position [518, 0]
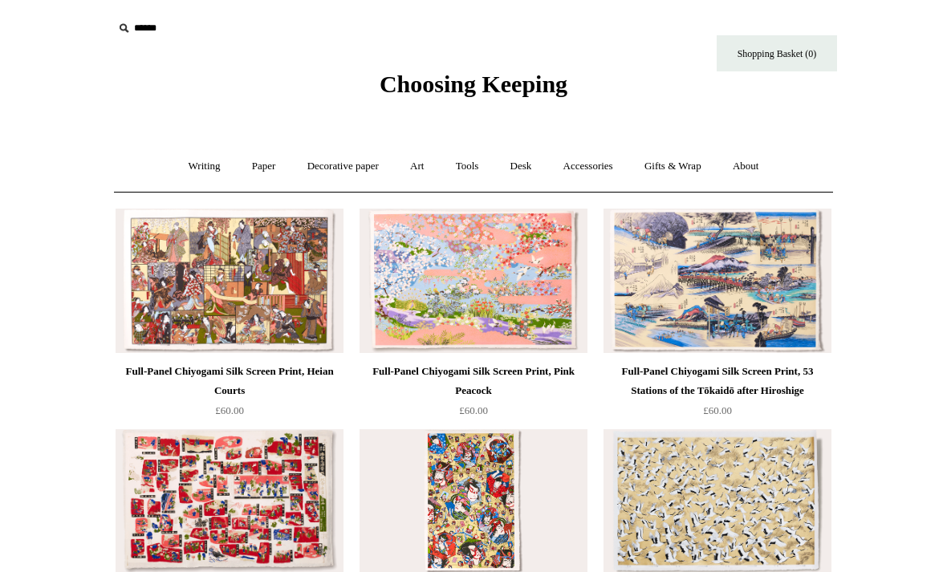
click at [529, 174] on link "Desk +" at bounding box center [521, 166] width 51 height 43
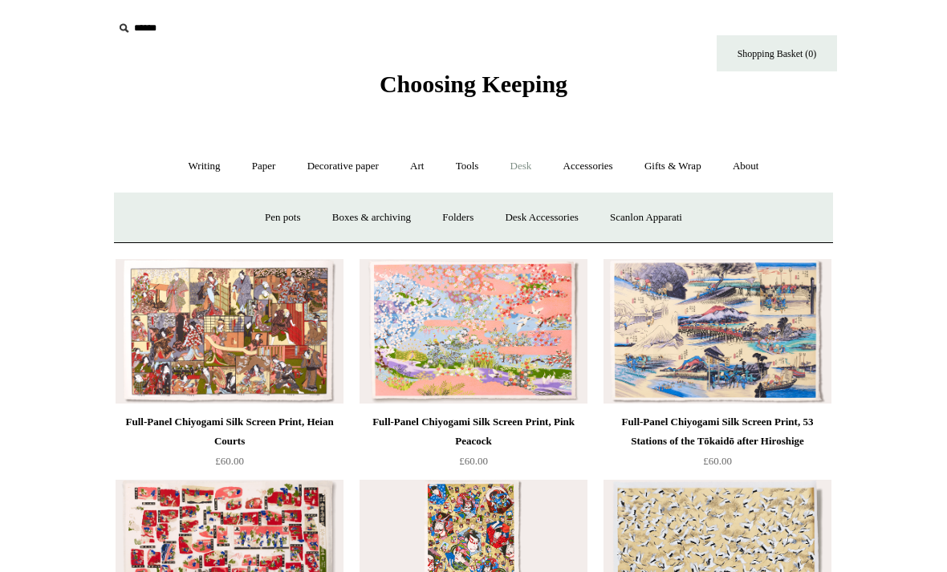
click at [602, 171] on link "Accessories +" at bounding box center [588, 166] width 79 height 43
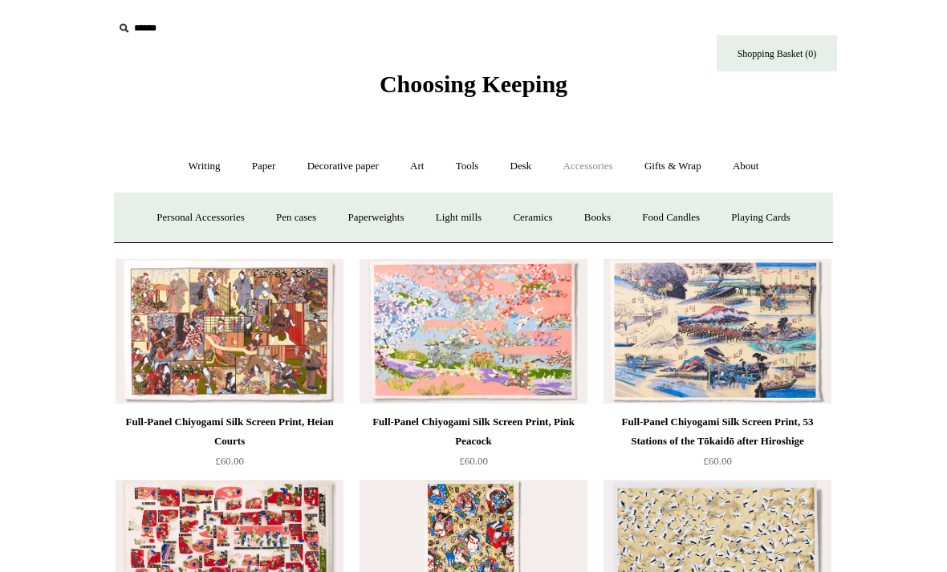
click at [376, 222] on link "Paperweights +" at bounding box center [375, 218] width 85 height 43
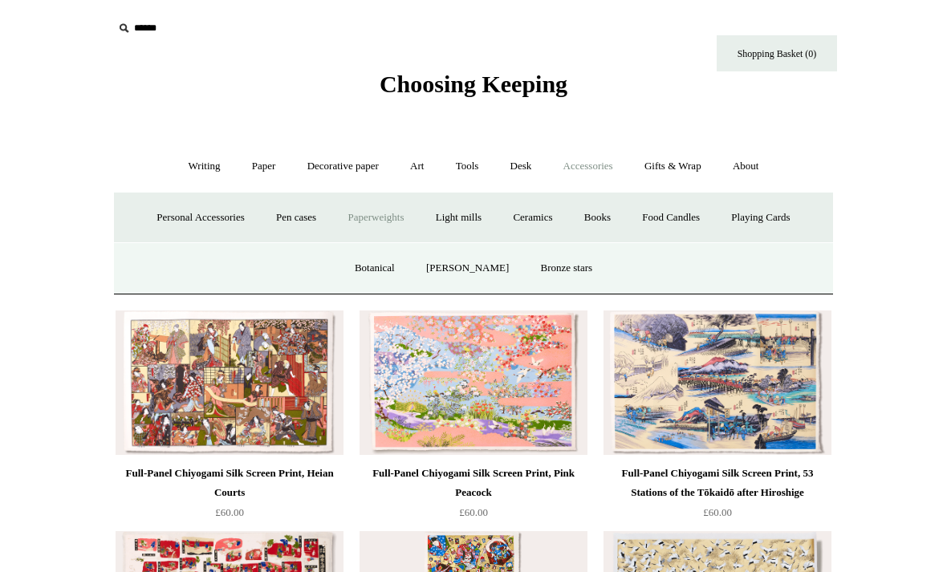
click at [498, 287] on link "[PERSON_NAME]" at bounding box center [468, 268] width 112 height 43
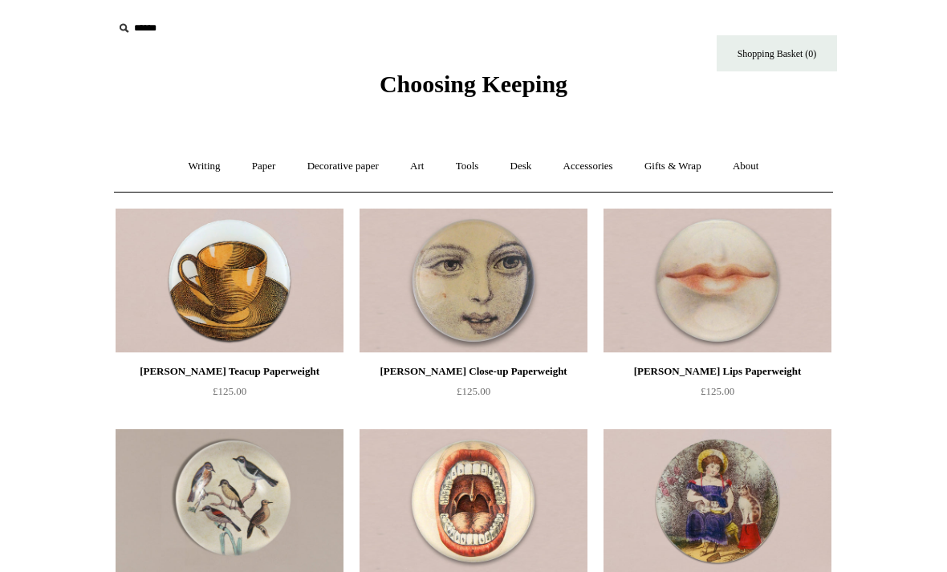
click at [596, 173] on link "Accessories +" at bounding box center [588, 166] width 79 height 43
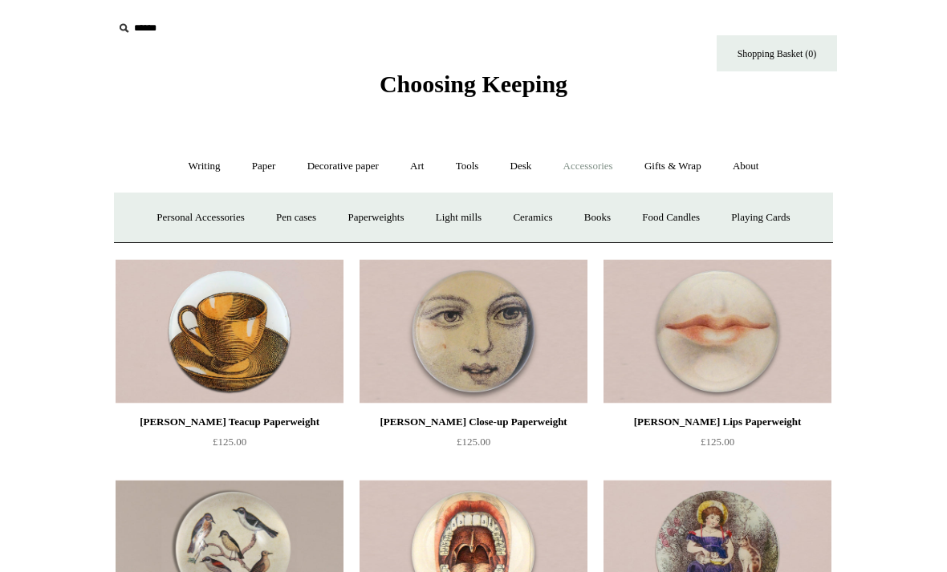
click at [382, 219] on link "Paperweights +" at bounding box center [375, 218] width 85 height 43
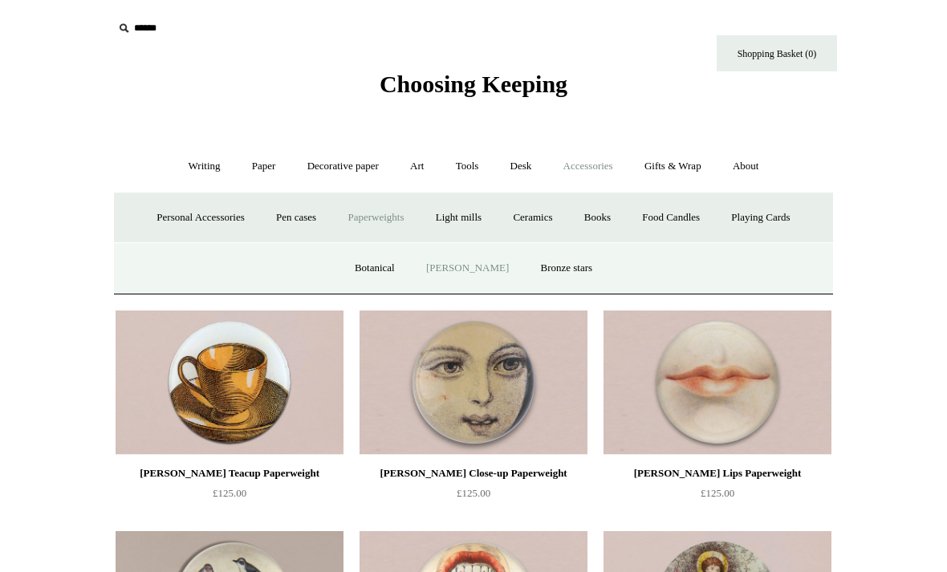
click at [387, 268] on link "Botanical" at bounding box center [374, 268] width 69 height 43
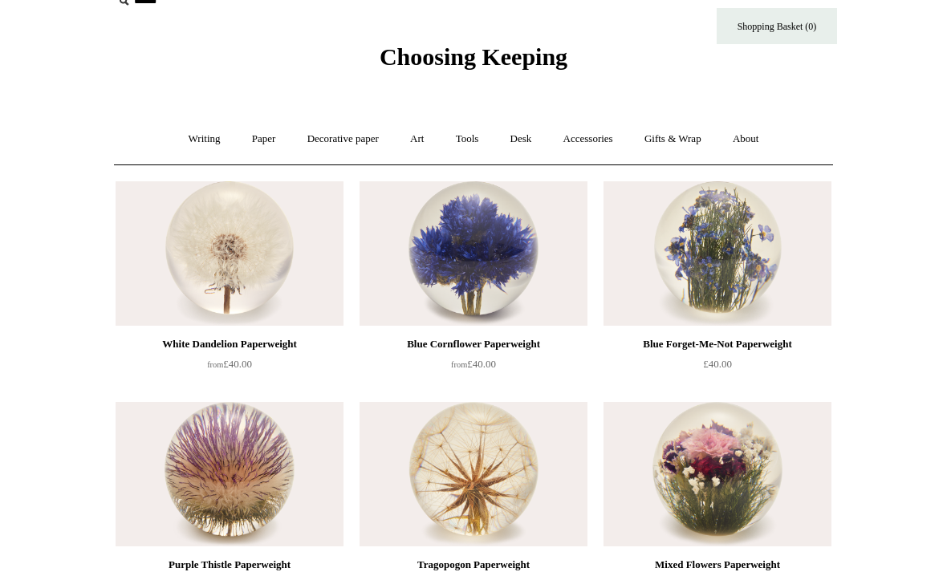
scroll to position [29, 0]
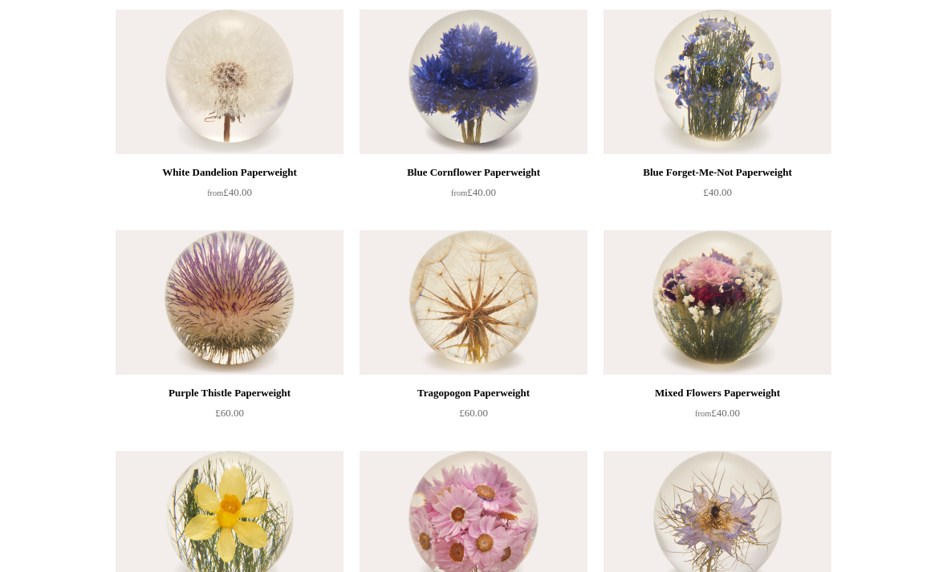
scroll to position [207, 0]
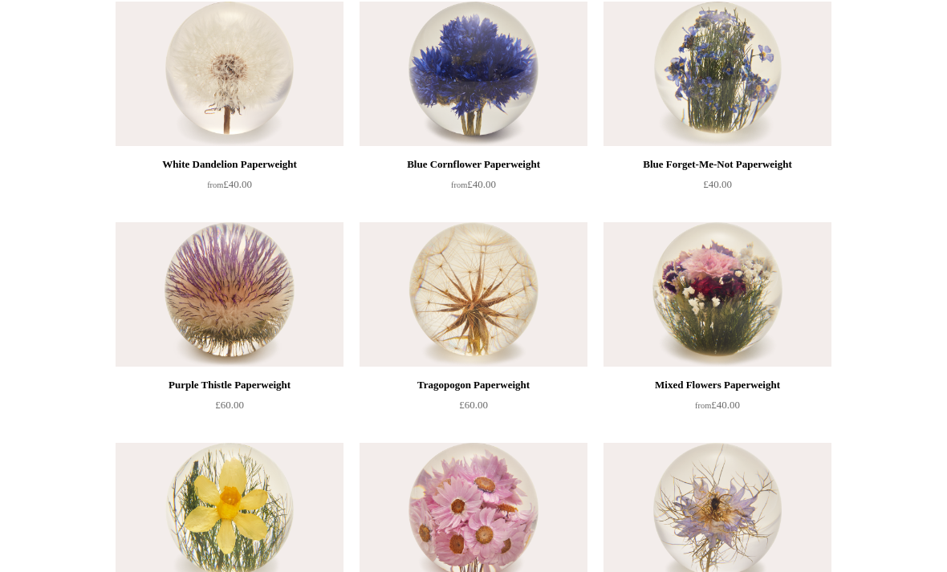
click at [840, 404] on ul "White Dandelion Paperweight from £40.00 from" at bounding box center [492, 435] width 766 height 883
click at [783, 277] on img at bounding box center [718, 294] width 228 height 144
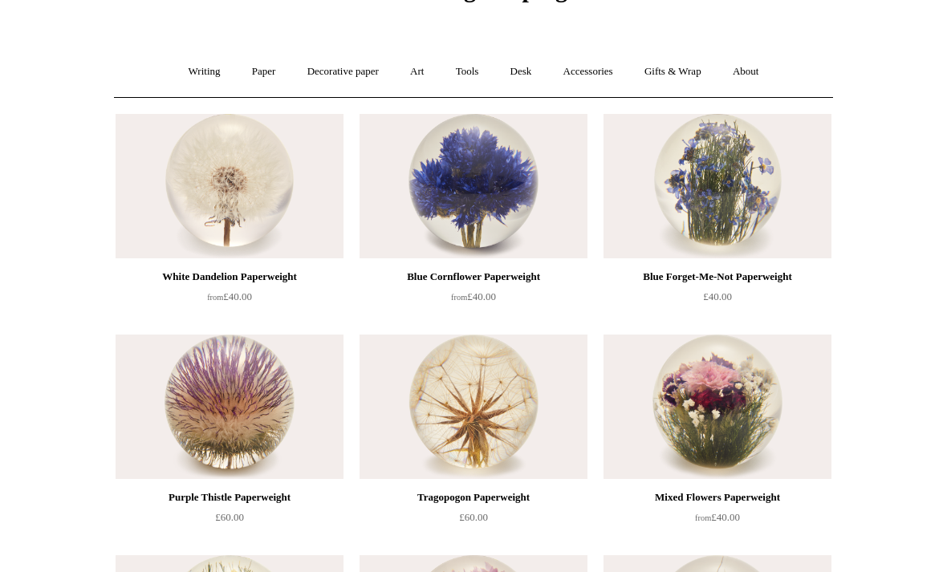
scroll to position [0, 0]
